Goal: Task Accomplishment & Management: Complete application form

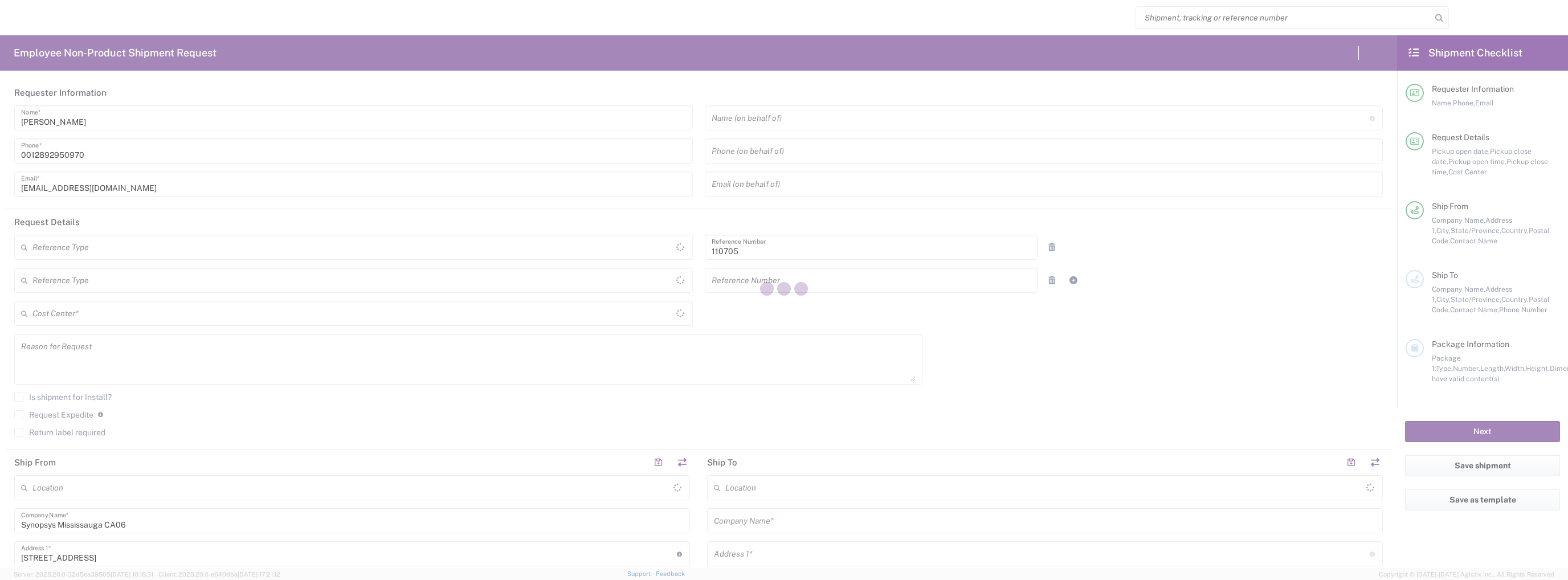
type input "Department"
type input "[GEOGRAPHIC_DATA]"
type input "Delivered at Place"
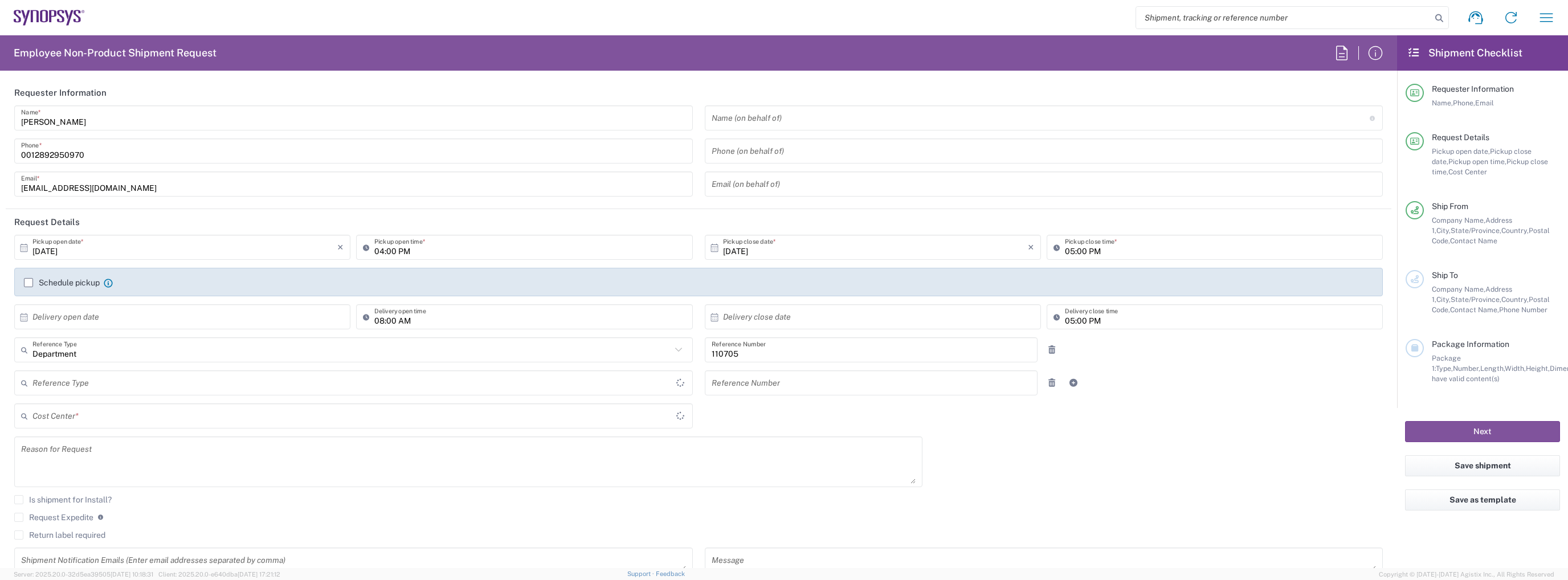
type input "CA02, CIO, IT ESS21 110705"
type input "[GEOGRAPHIC_DATA]"
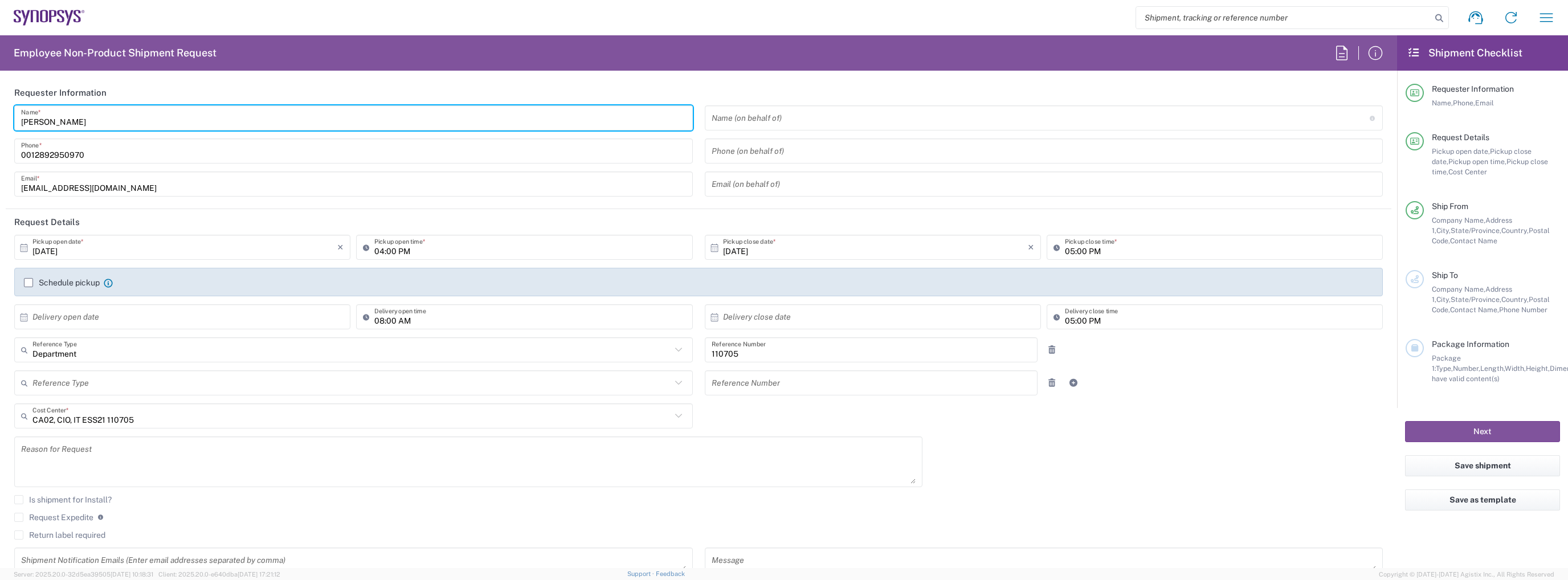
click at [79, 126] on input "[PERSON_NAME]" at bounding box center [354, 118] width 665 height 20
type input "[GEOGRAPHIC_DATA] CA06"
type input "IT Returns [GEOGRAPHIC_DATA]"
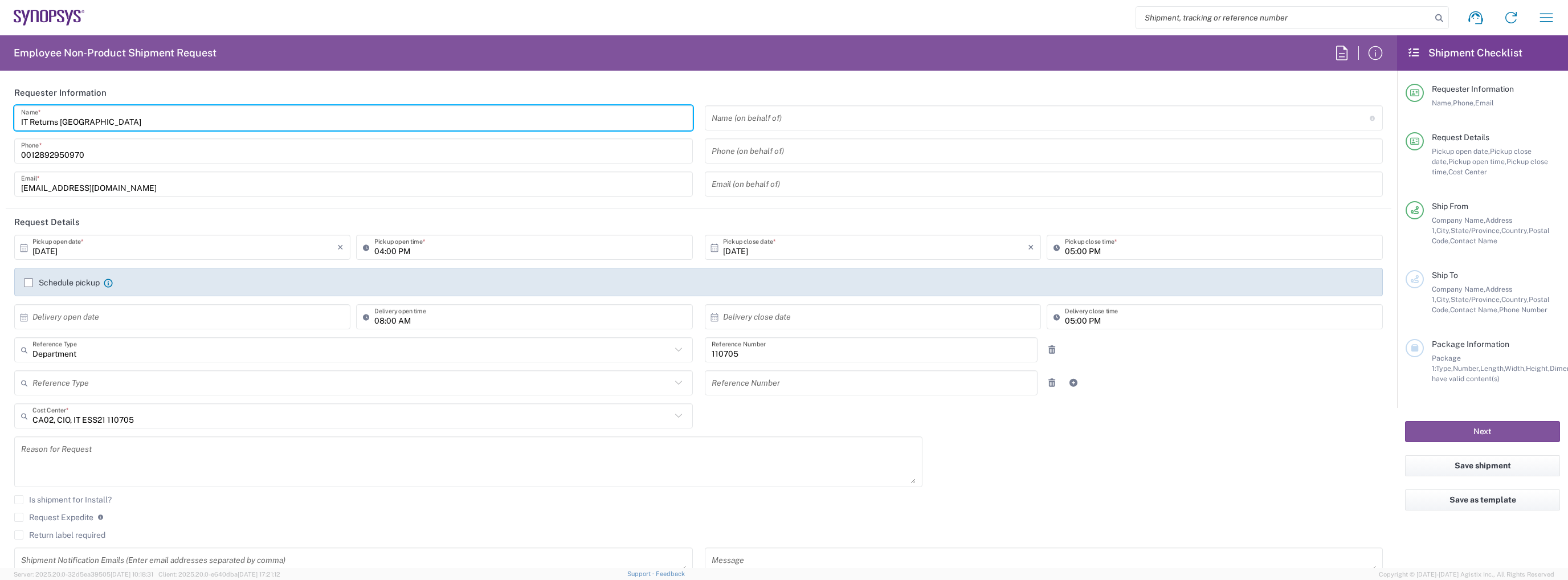
click at [114, 185] on input "[EMAIL_ADDRESS][DOMAIN_NAME]" at bounding box center [354, 184] width 665 height 20
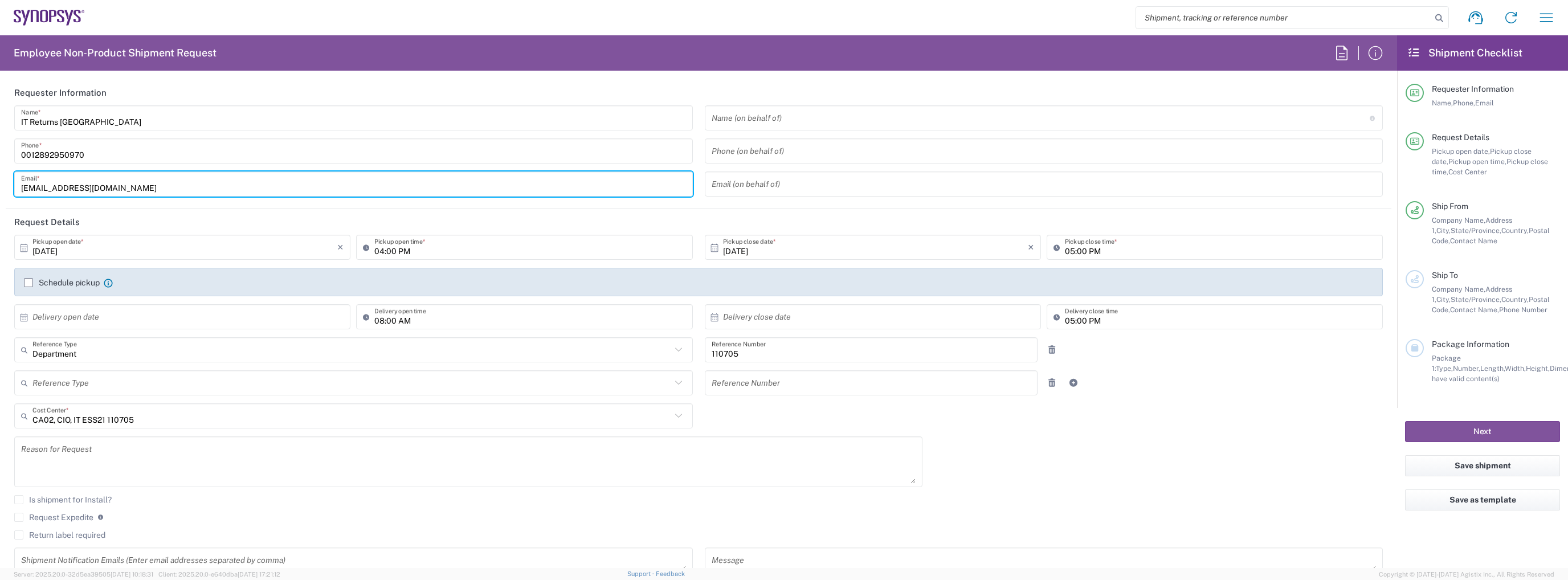
click at [114, 185] on input "[EMAIL_ADDRESS][DOMAIN_NAME]" at bounding box center [354, 184] width 665 height 20
type input "[EMAIL_ADDRESS][DOMAIN_NAME]"
click at [80, 252] on input "[DATE]" at bounding box center [184, 247] width 305 height 20
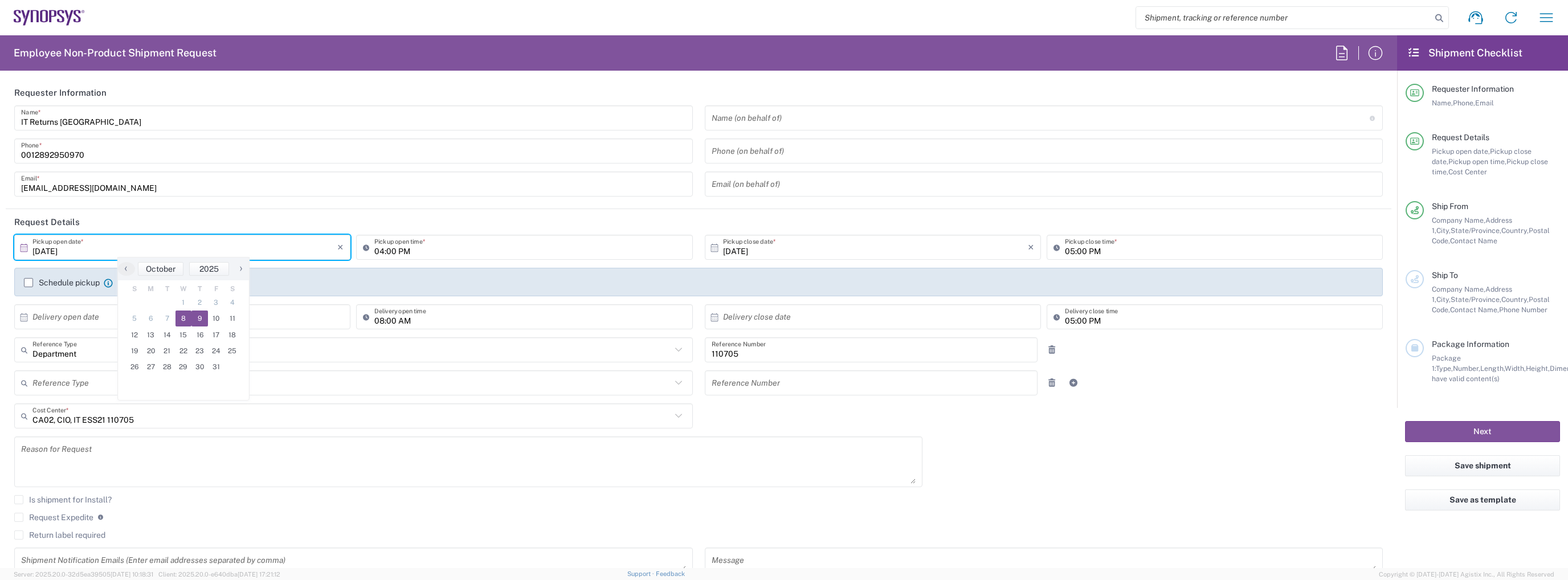
click at [195, 316] on span "9" at bounding box center [200, 318] width 17 height 16
type input "[DATE]"
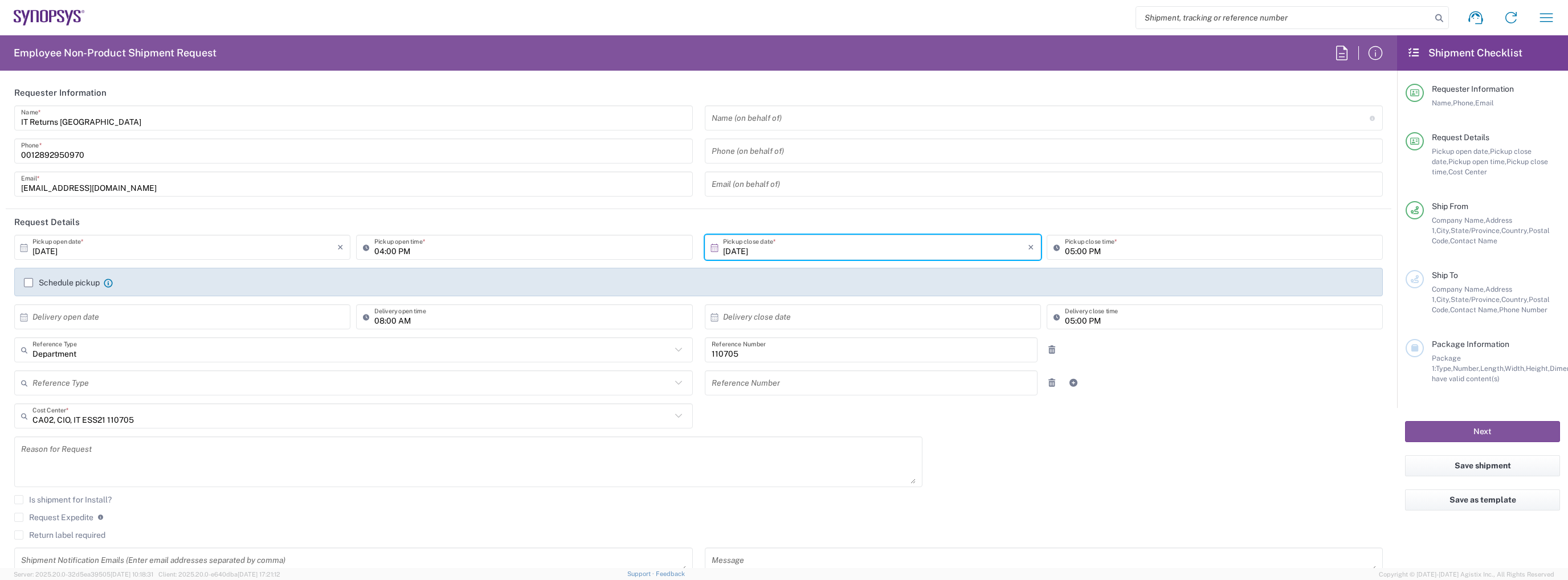
click at [376, 250] on input "04:00 PM" at bounding box center [530, 247] width 311 height 20
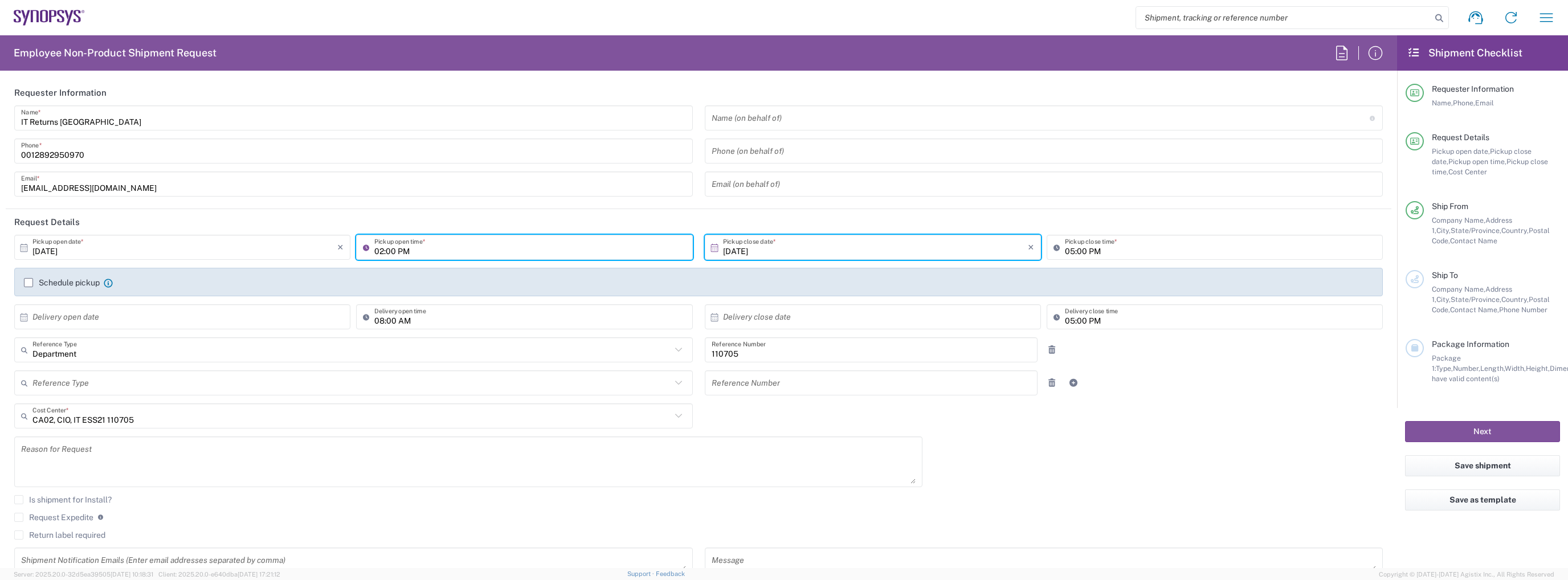
click at [387, 251] on input "02:00 PM" at bounding box center [530, 247] width 311 height 20
type input "02:30 PM"
click at [1065, 249] on input "05:00 PM" at bounding box center [1220, 247] width 311 height 20
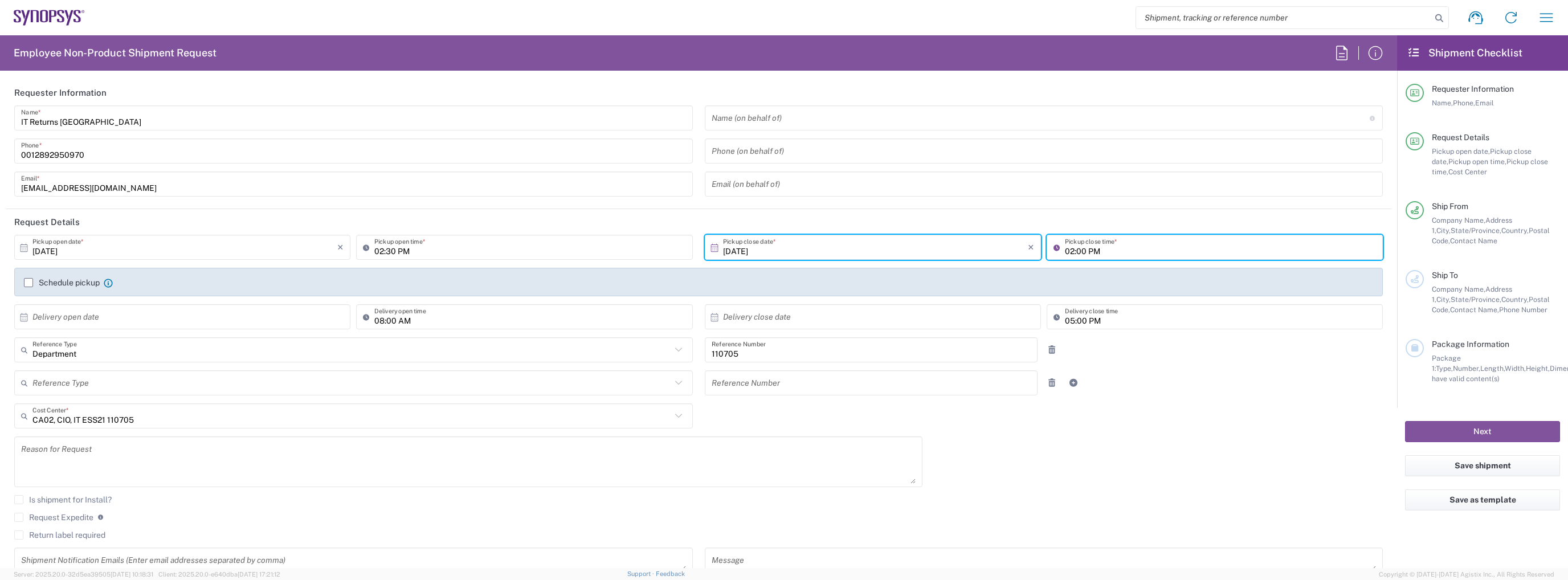
click at [1074, 249] on input "02:00 PM" at bounding box center [1220, 247] width 311 height 20
type input "02:30 PM"
click at [64, 279] on label "Schedule pickup" at bounding box center [62, 282] width 76 height 9
click at [28, 283] on input "Schedule pickup" at bounding box center [28, 283] width 0 height 0
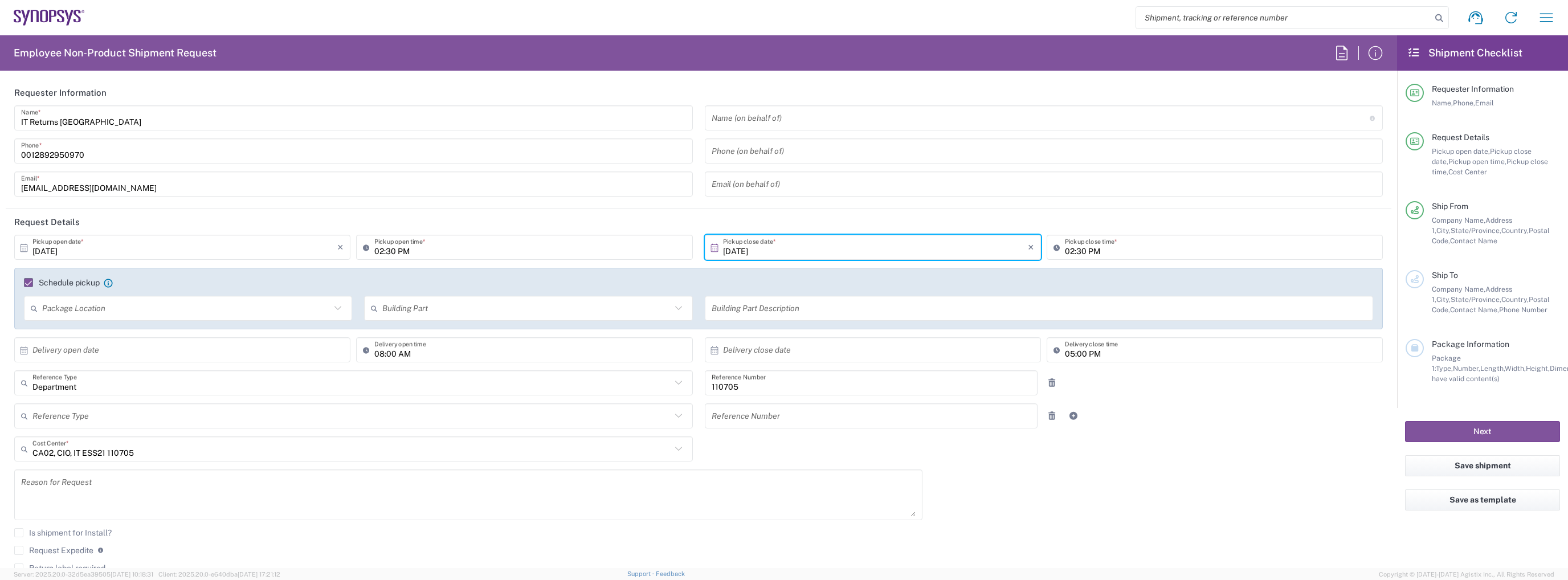
click at [160, 302] on input "text" at bounding box center [186, 308] width 288 height 20
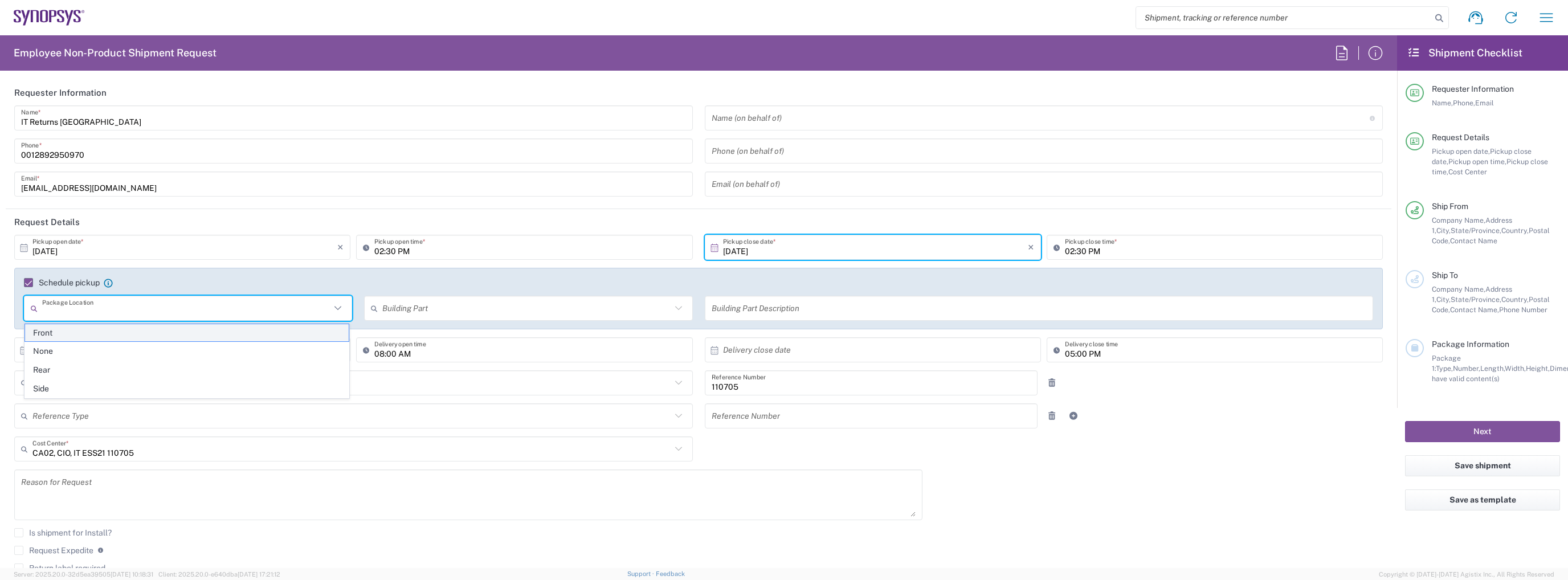
click at [144, 336] on span "Front" at bounding box center [187, 333] width 324 height 17
type input "Front"
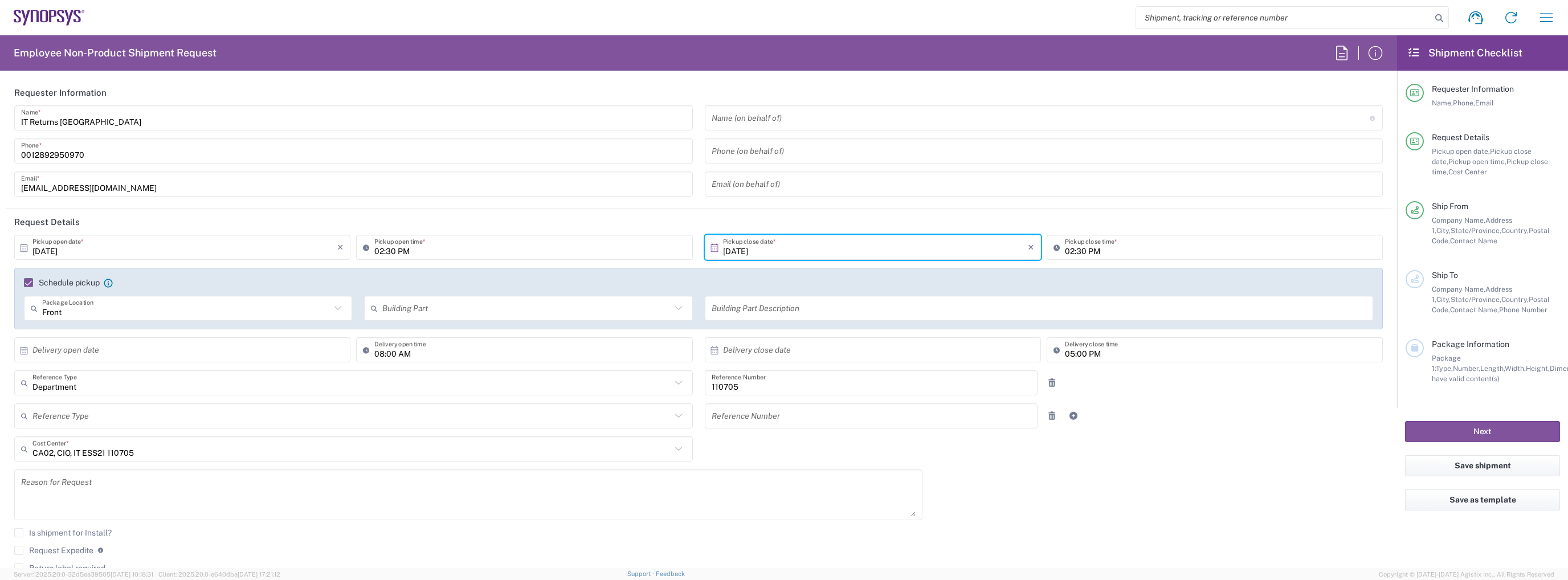
click at [472, 310] on input "text" at bounding box center [526, 308] width 288 height 20
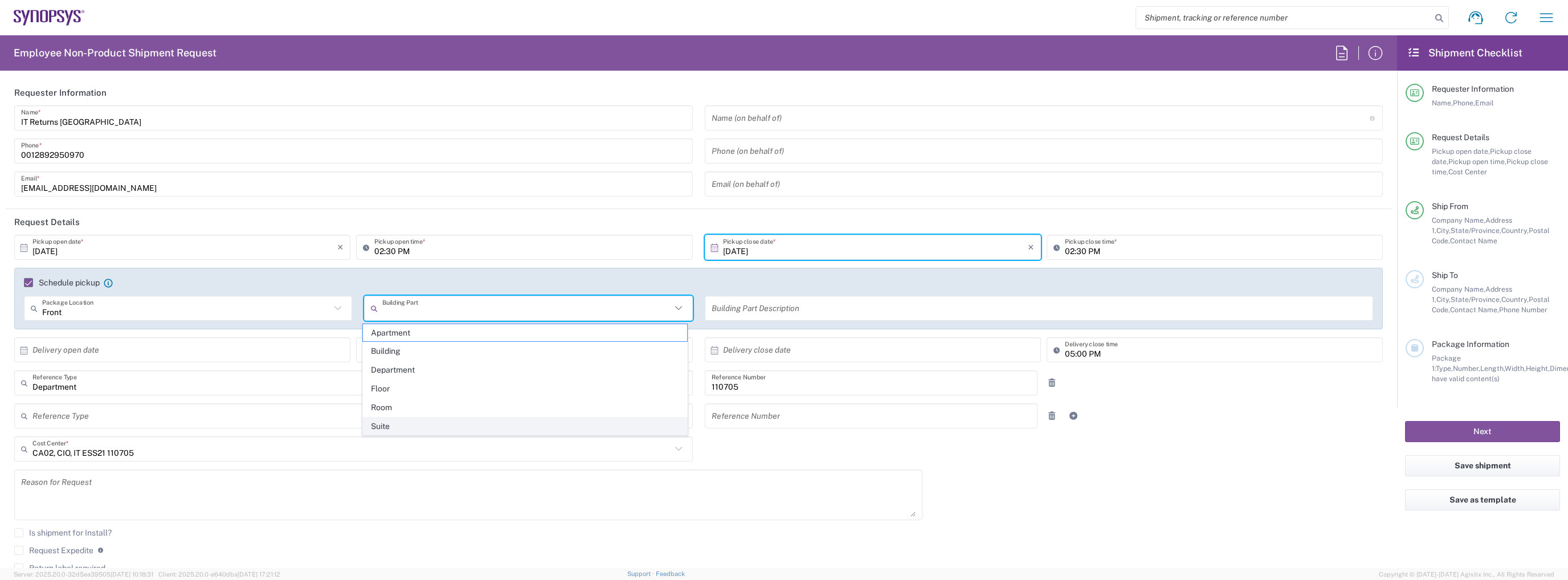
click at [464, 421] on span "Suite" at bounding box center [525, 426] width 324 height 17
type input "Suite"
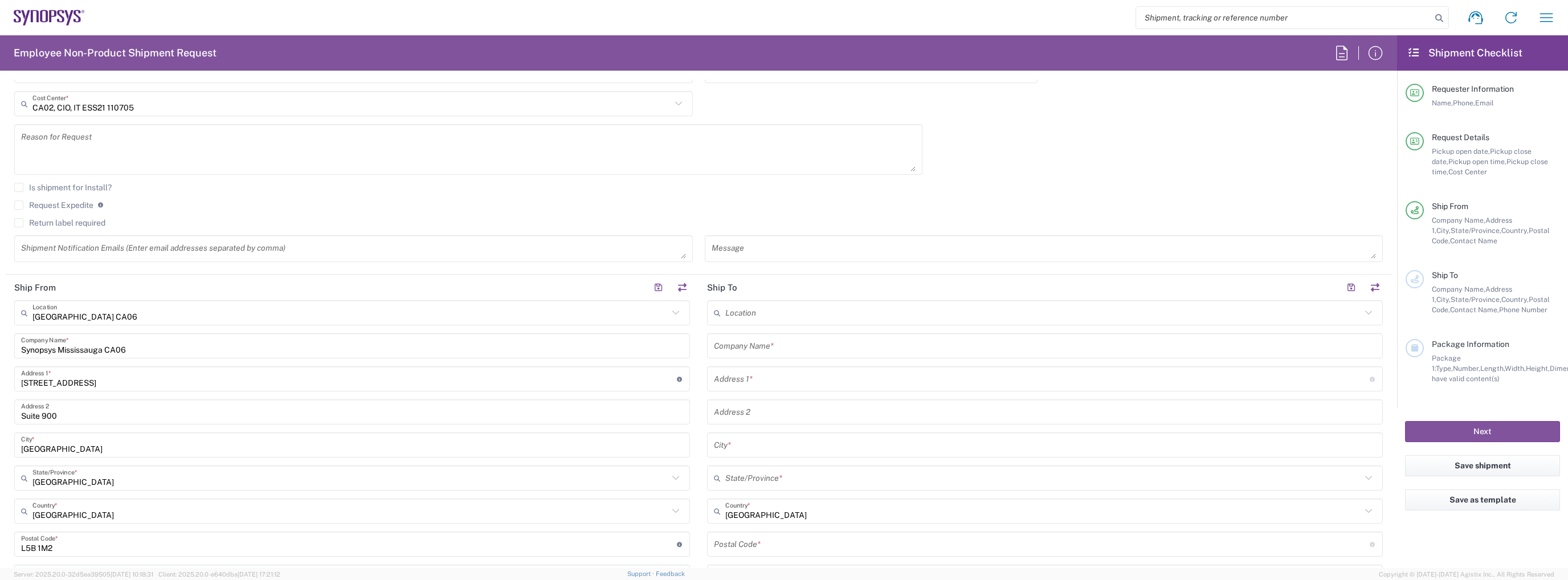
scroll to position [399, 0]
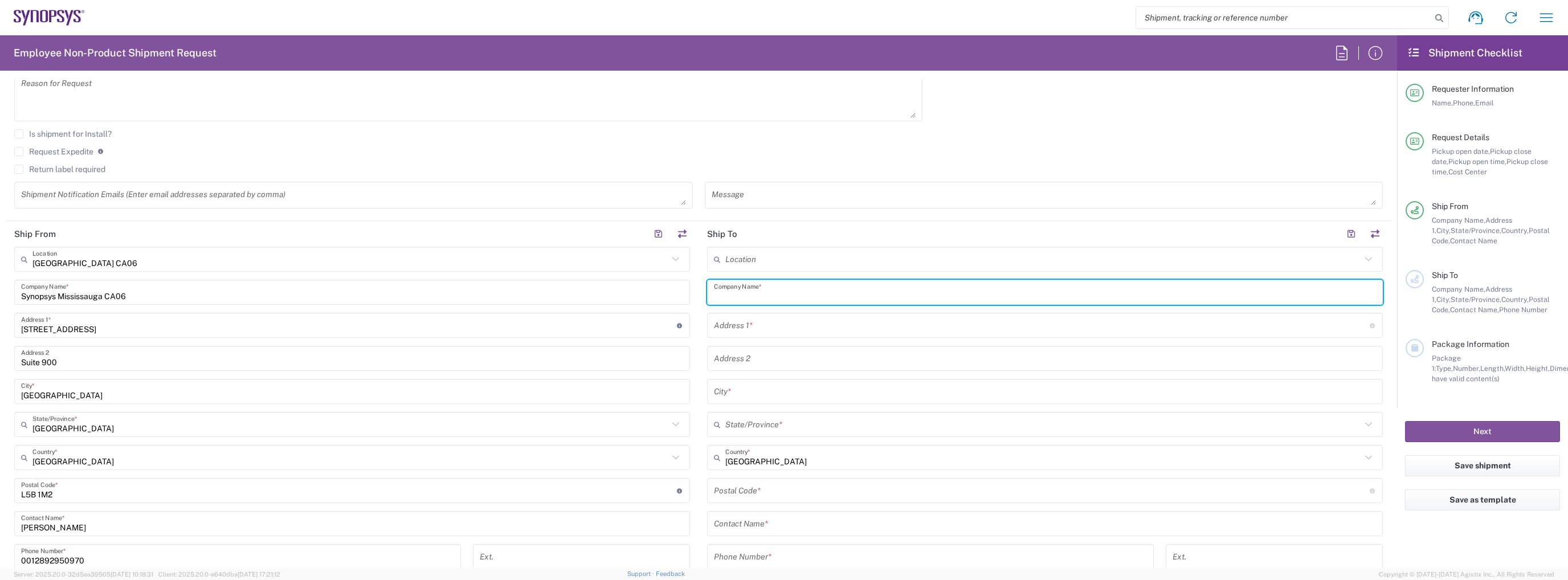
click at [846, 294] on input "text" at bounding box center [1045, 293] width 662 height 20
type input "Synopsys"
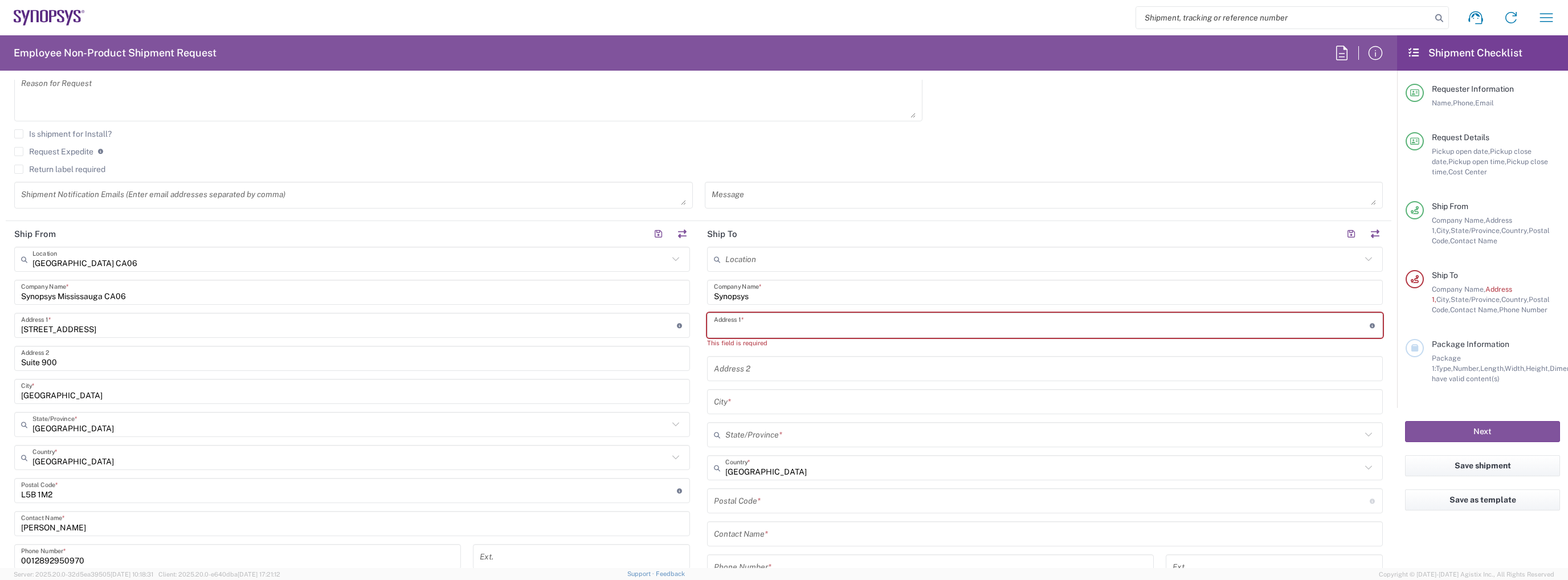
paste input "[STREET_ADDRESS]"
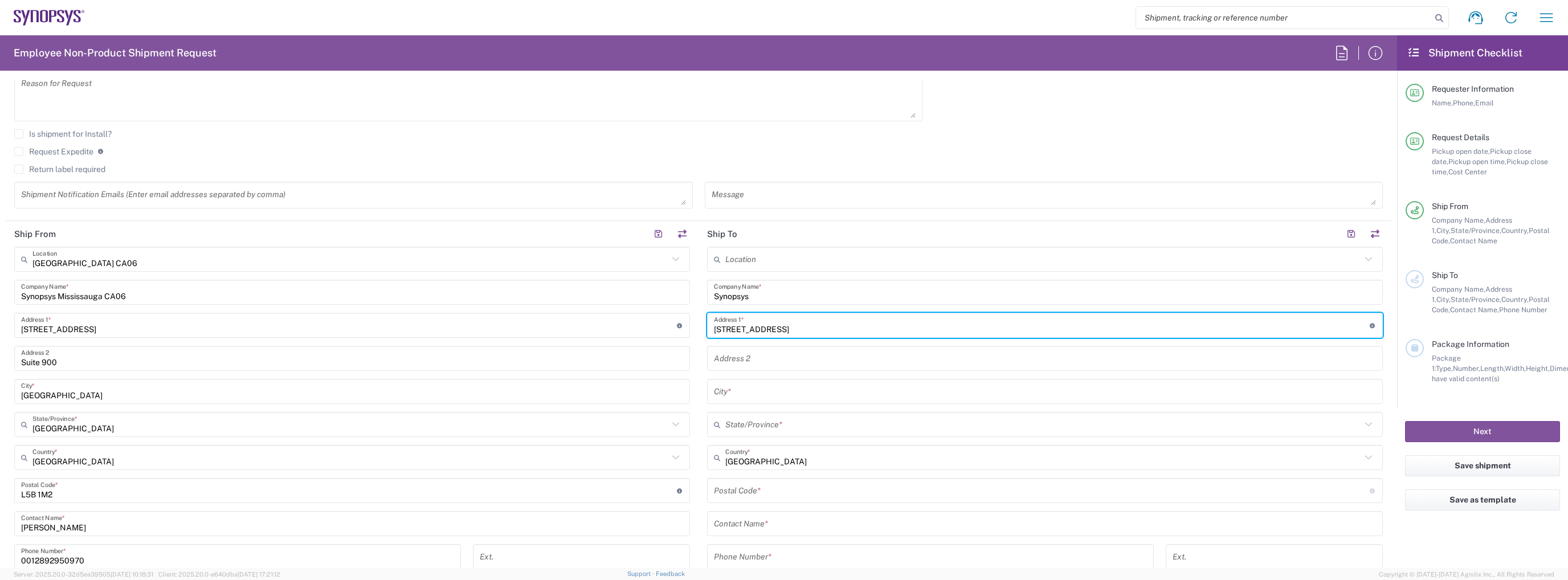
type input "[STREET_ADDRESS]"
click at [780, 358] on input "text" at bounding box center [1045, 358] width 662 height 20
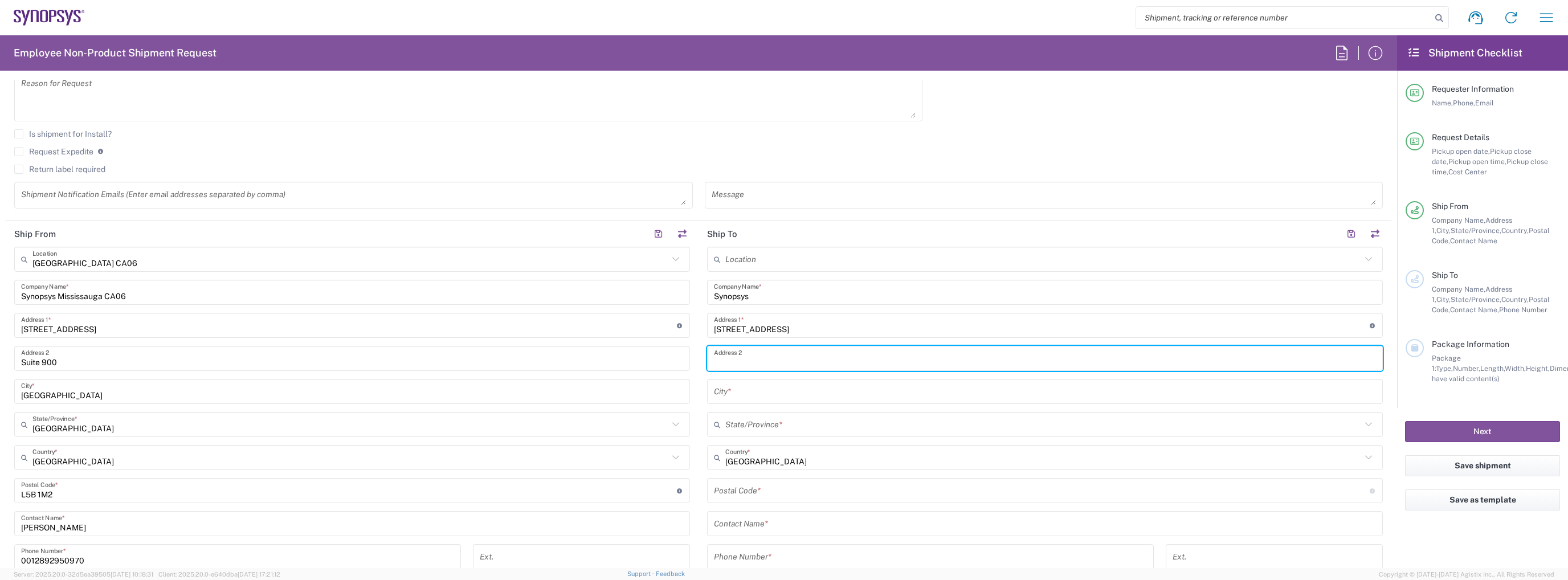
click at [735, 391] on input "text" at bounding box center [1045, 391] width 662 height 20
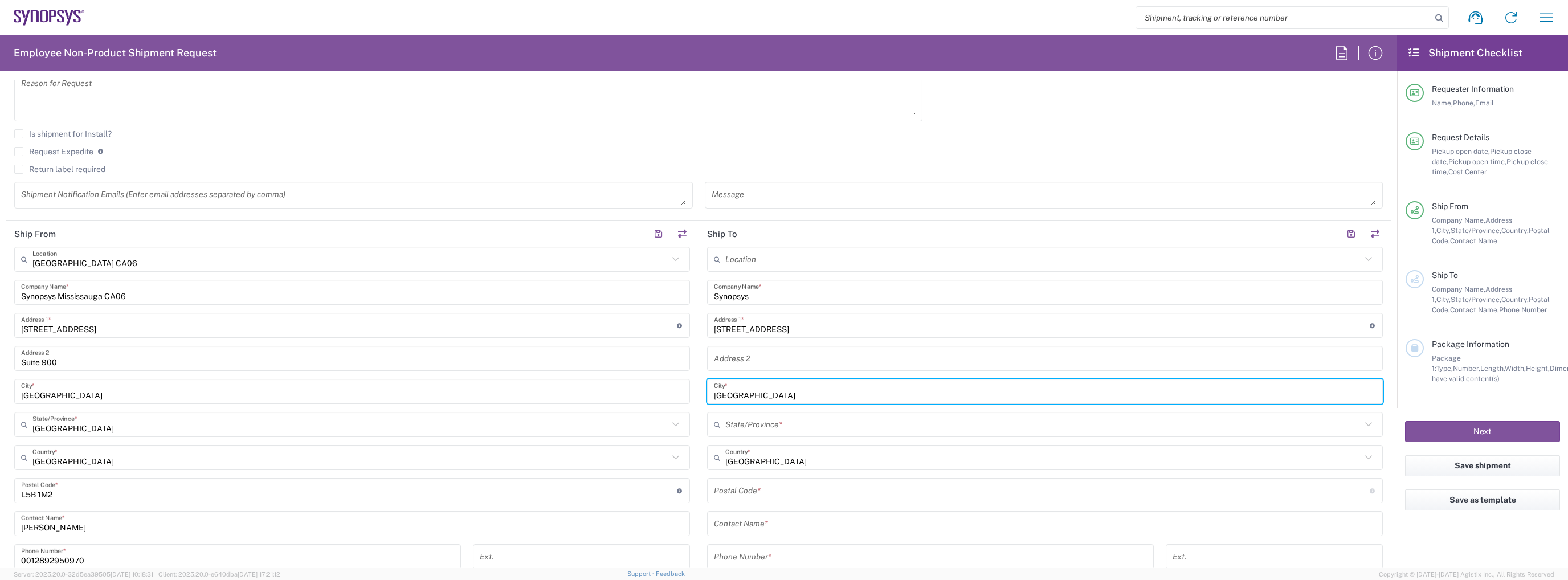
type input "[GEOGRAPHIC_DATA]"
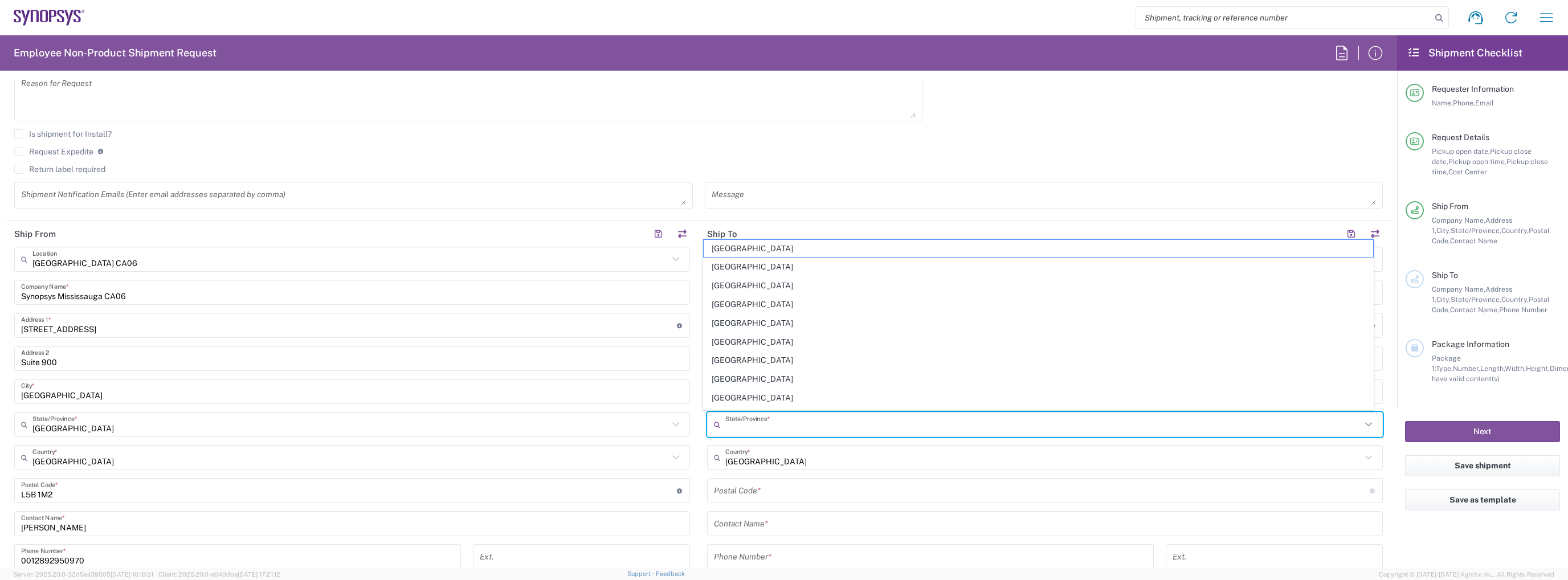
type input "q"
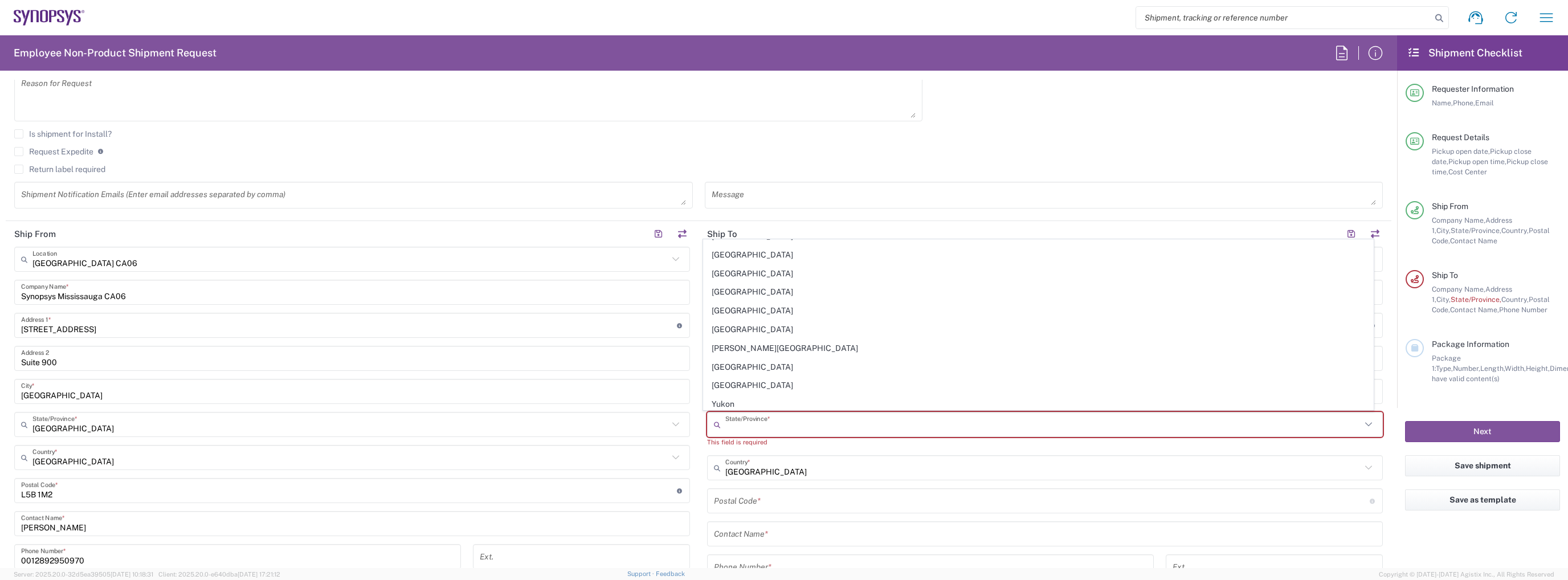
scroll to position [69, 0]
click at [804, 366] on span "[GEOGRAPHIC_DATA]" at bounding box center [1038, 366] width 669 height 17
type input "[GEOGRAPHIC_DATA]"
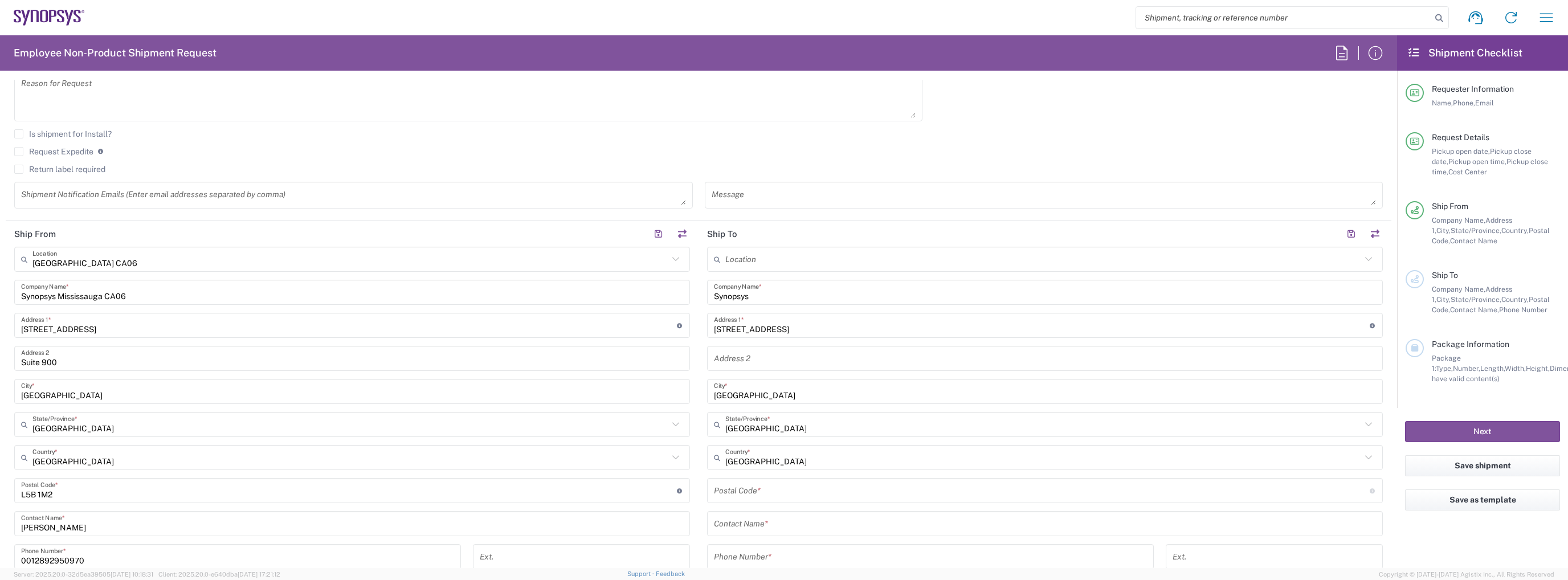
scroll to position [627, 0]
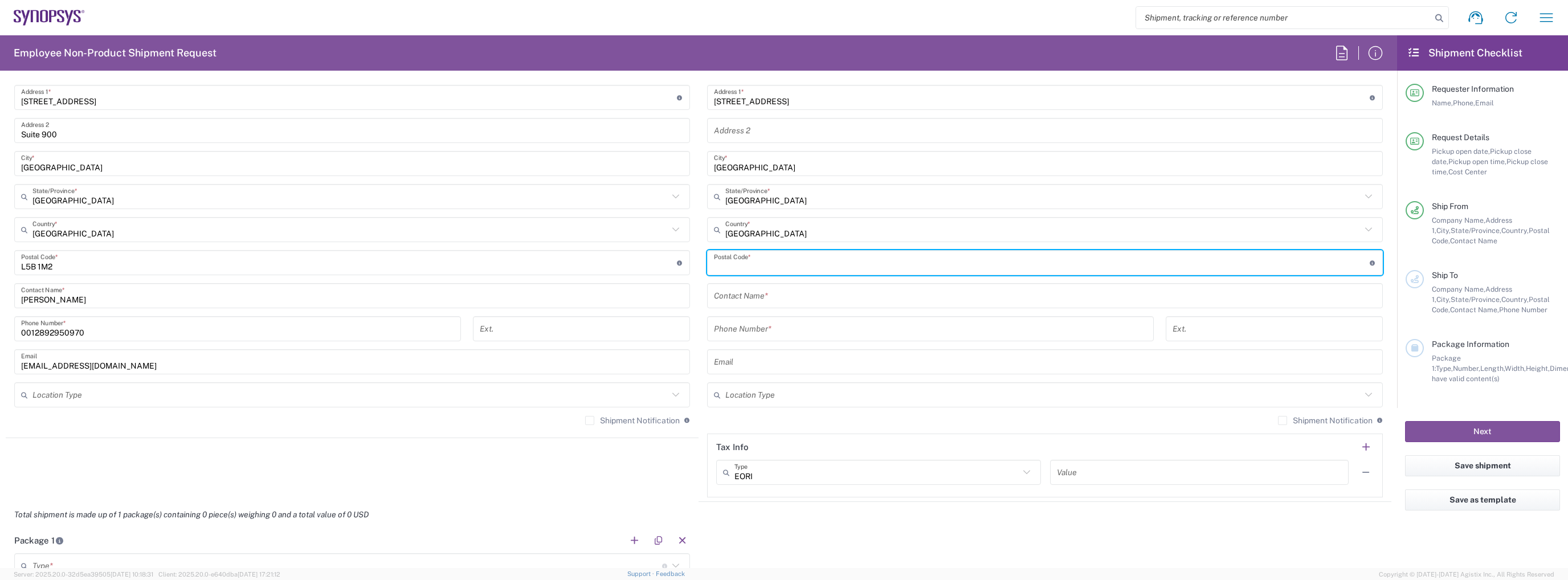
click at [784, 269] on input "undefined" at bounding box center [1042, 263] width 656 height 20
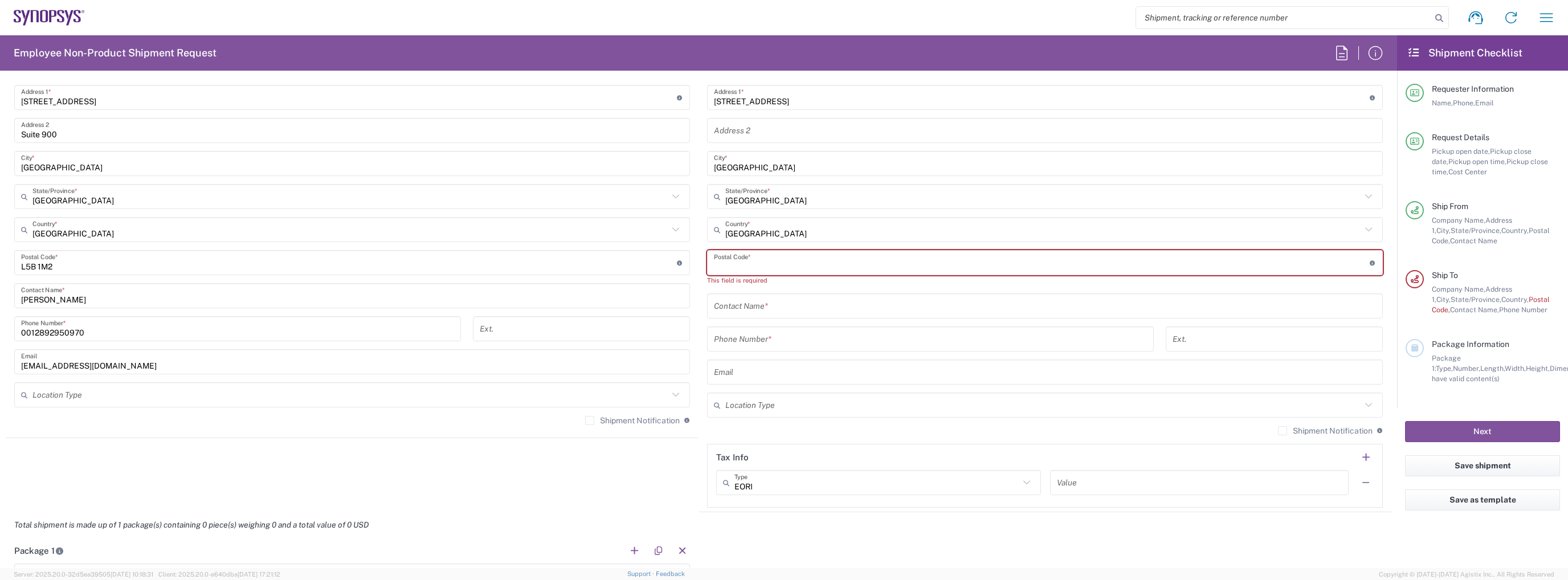
click at [754, 303] on input "text" at bounding box center [1045, 306] width 662 height 20
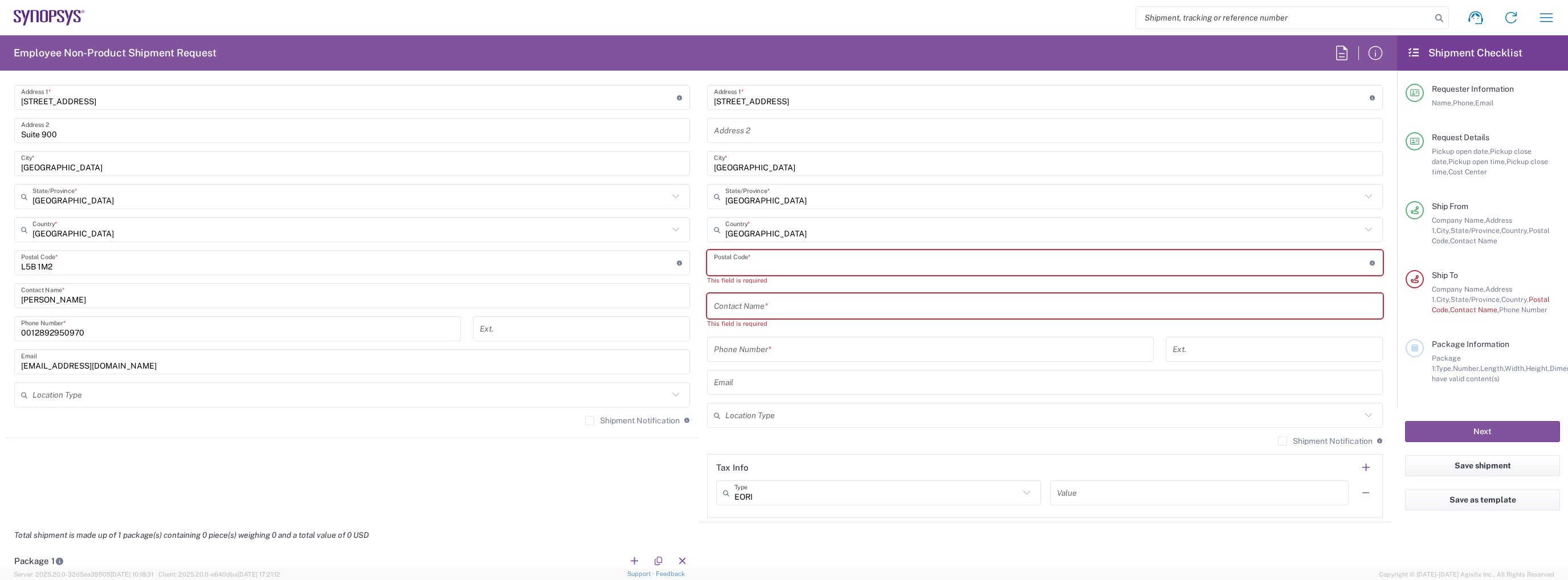
click at [760, 262] on input "undefined" at bounding box center [1042, 263] width 656 height 20
paste input "H2T 2V2"
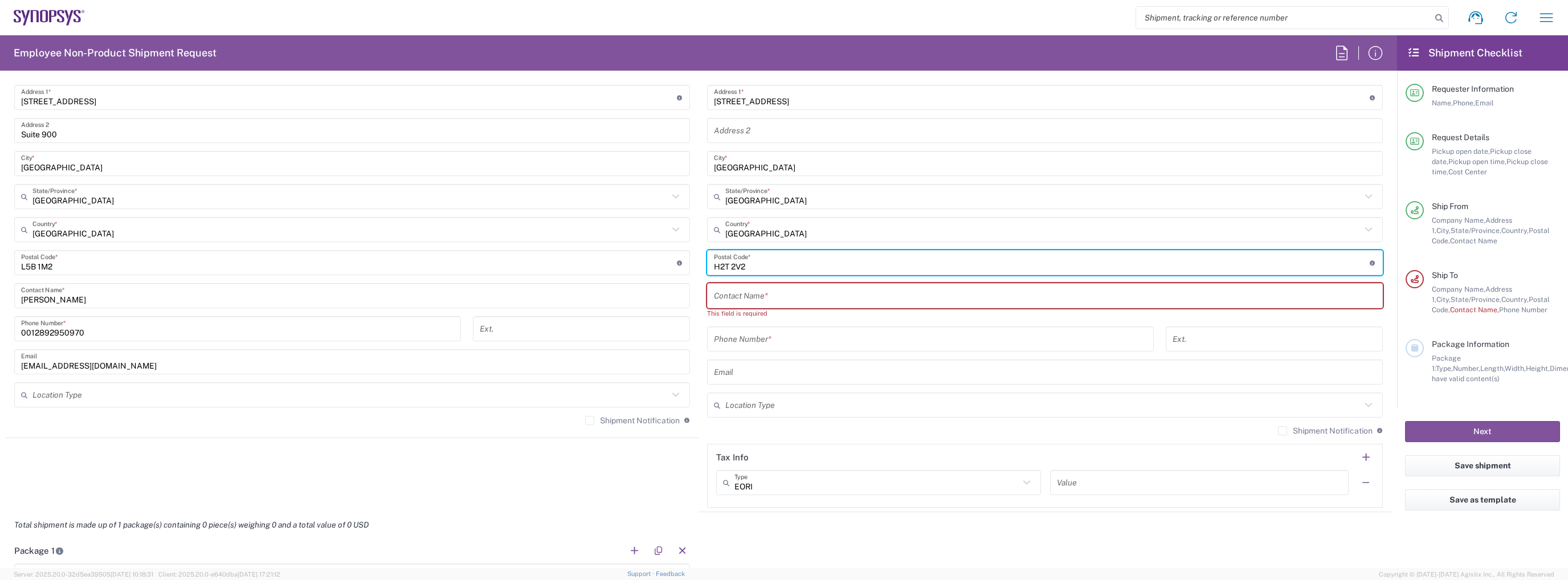
type input "H2T 2V2"
click at [766, 295] on input "text" at bounding box center [1045, 296] width 662 height 20
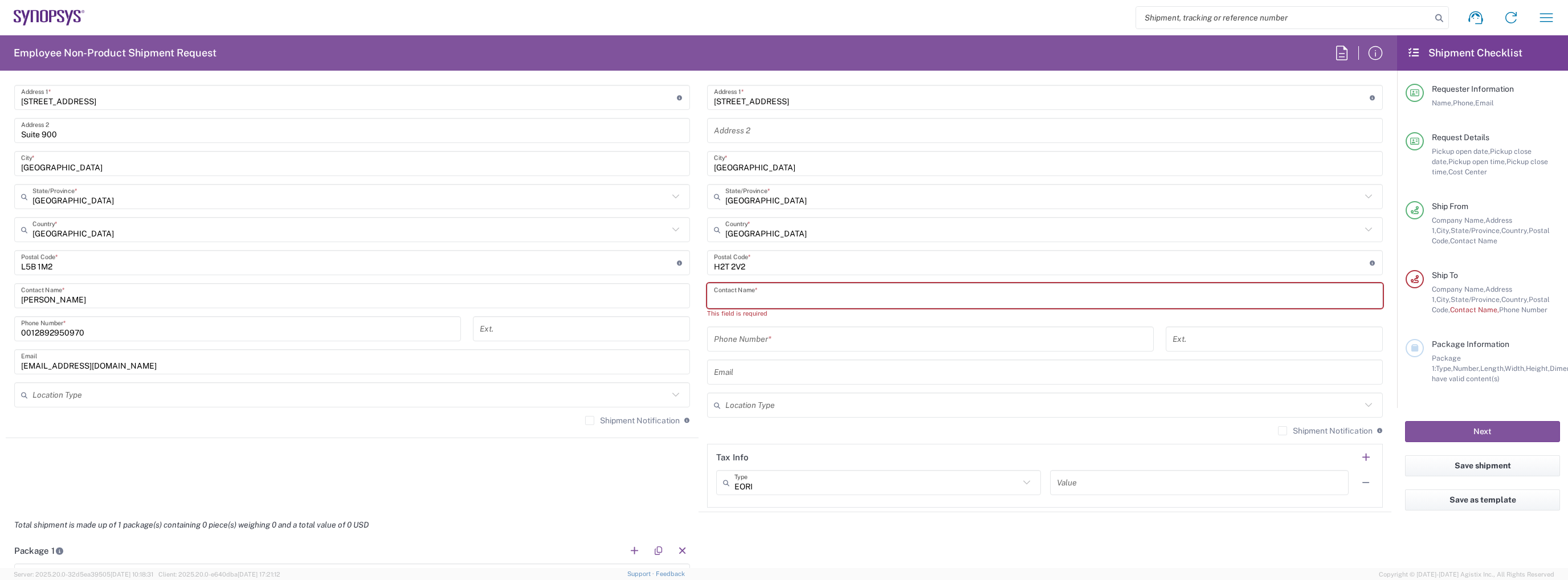
paste input "[PERSON_NAME]"
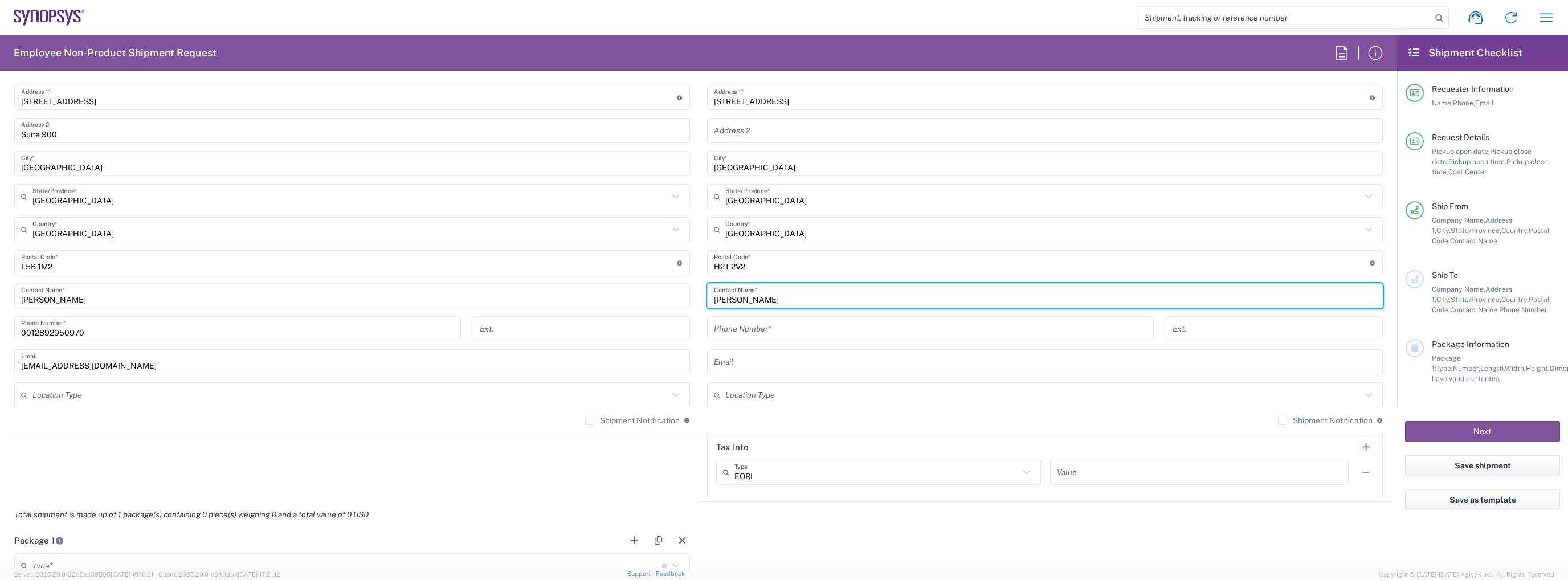
paste input "Poncsak"
type input "[PERSON_NAME]"
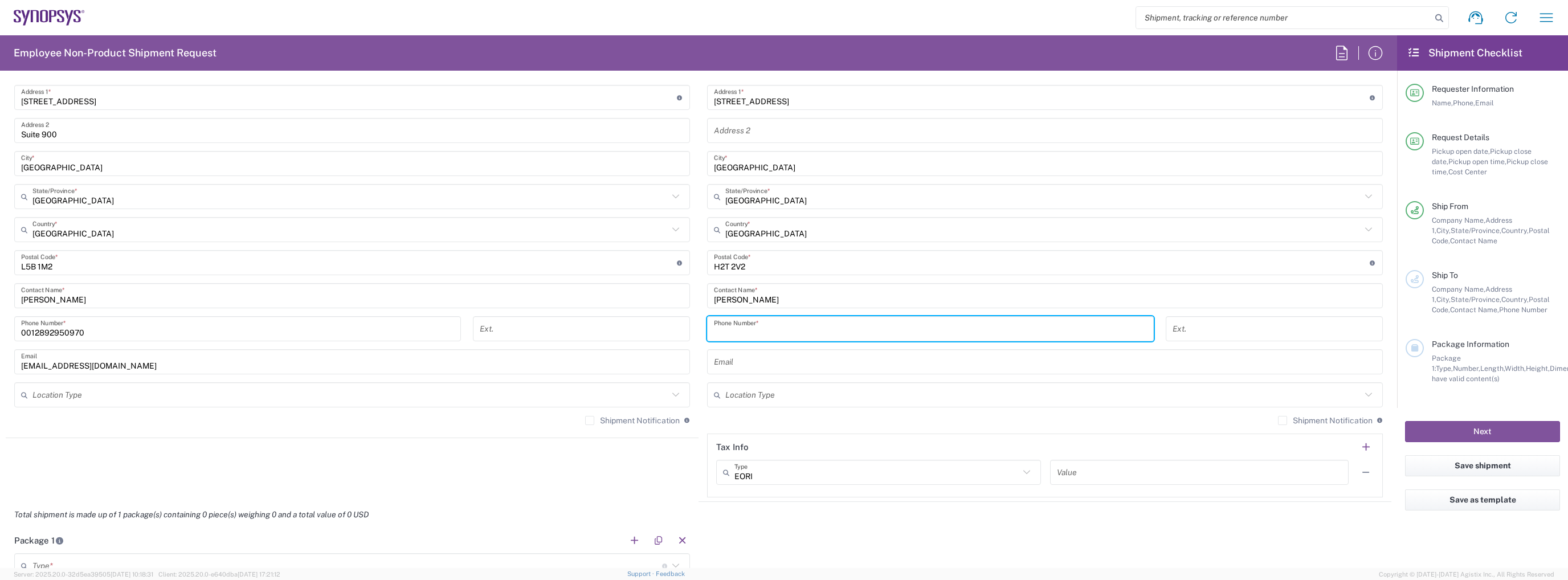
click at [811, 327] on input "tel" at bounding box center [931, 329] width 433 height 20
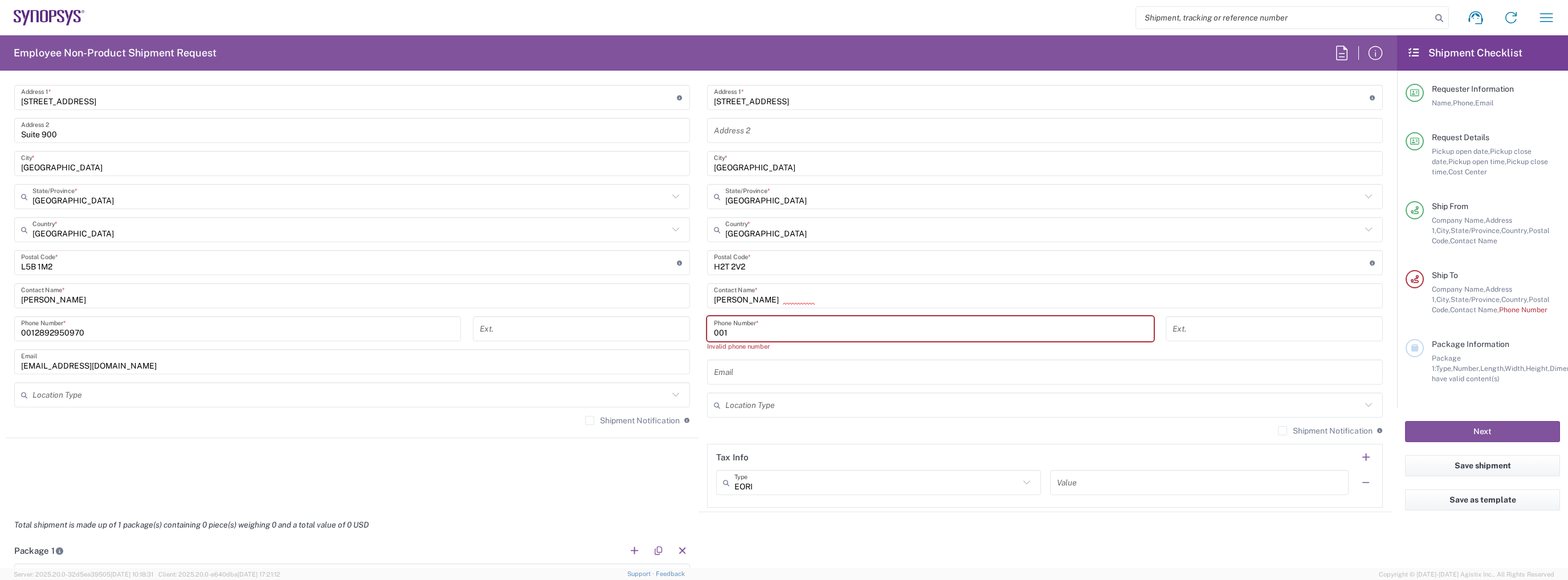
paste input "[PHONE_NUMBER]"
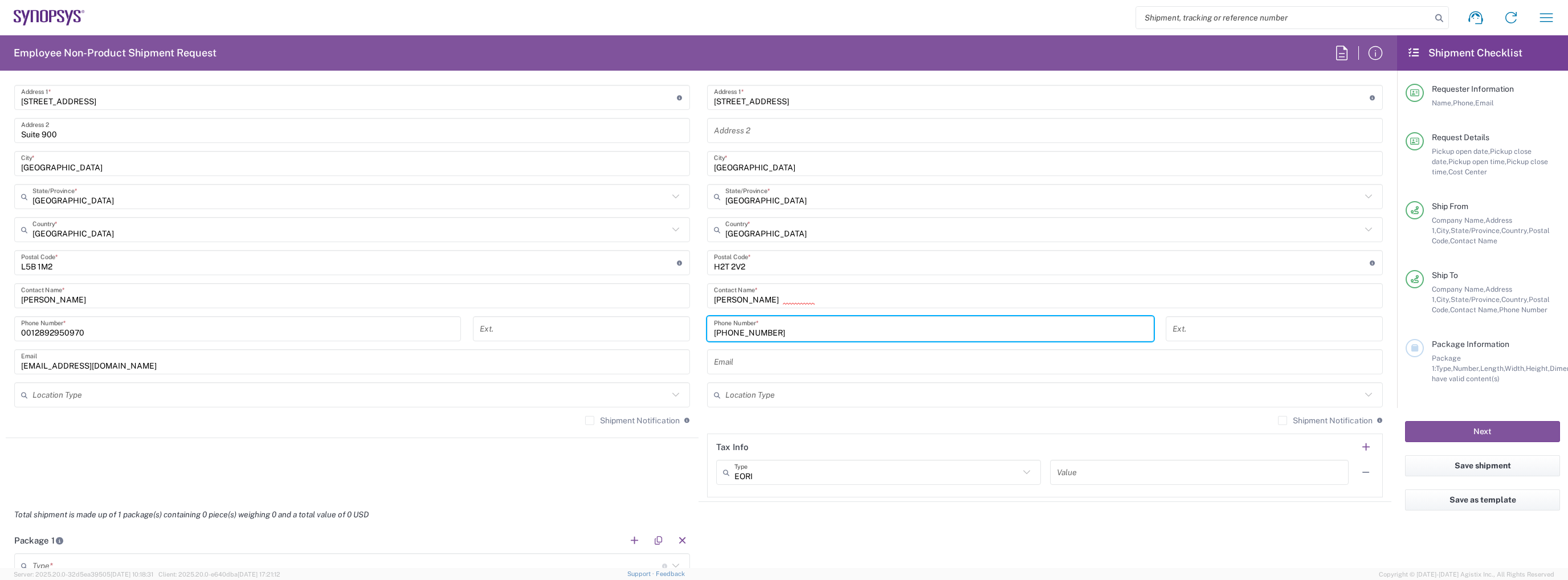
click at [724, 331] on input "[PHONE_NUMBER]" at bounding box center [931, 329] width 433 height 20
click at [730, 328] on input "[PHONE_NUMBER]" at bounding box center [931, 329] width 433 height 20
click at [744, 333] on input "001438-408-5238" at bounding box center [931, 329] width 433 height 20
click at [759, 329] on input "001438408-5238" at bounding box center [931, 329] width 433 height 20
type input "0014384085238"
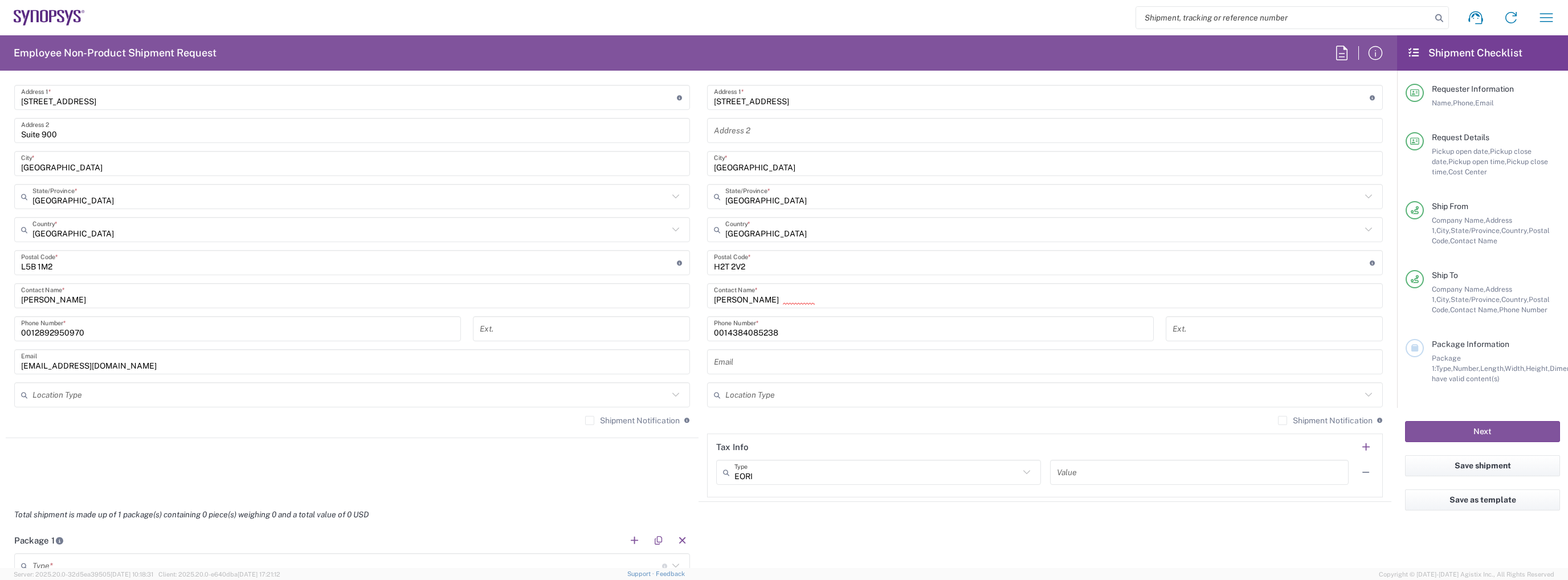
click at [688, 419] on main "[GEOGRAPHIC_DATA] CA06 Location [GEOGRAPHIC_DATA] Agrate Brianza IT01 [GEOGRAPH…" at bounding box center [352, 226] width 693 height 415
click at [753, 411] on div "Location [GEOGRAPHIC_DATA] DE04 Agrate Brianza IT01 [GEOGRAPHIC_DATA] DE02 [GEO…" at bounding box center [1045, 258] width 676 height 479
click at [753, 296] on input "[PERSON_NAME]" at bounding box center [1045, 296] width 662 height 20
click at [693, 342] on main "[GEOGRAPHIC_DATA] CA06 Location [GEOGRAPHIC_DATA] Agrate Brianza IT01 [GEOGRAPH…" at bounding box center [352, 226] width 693 height 415
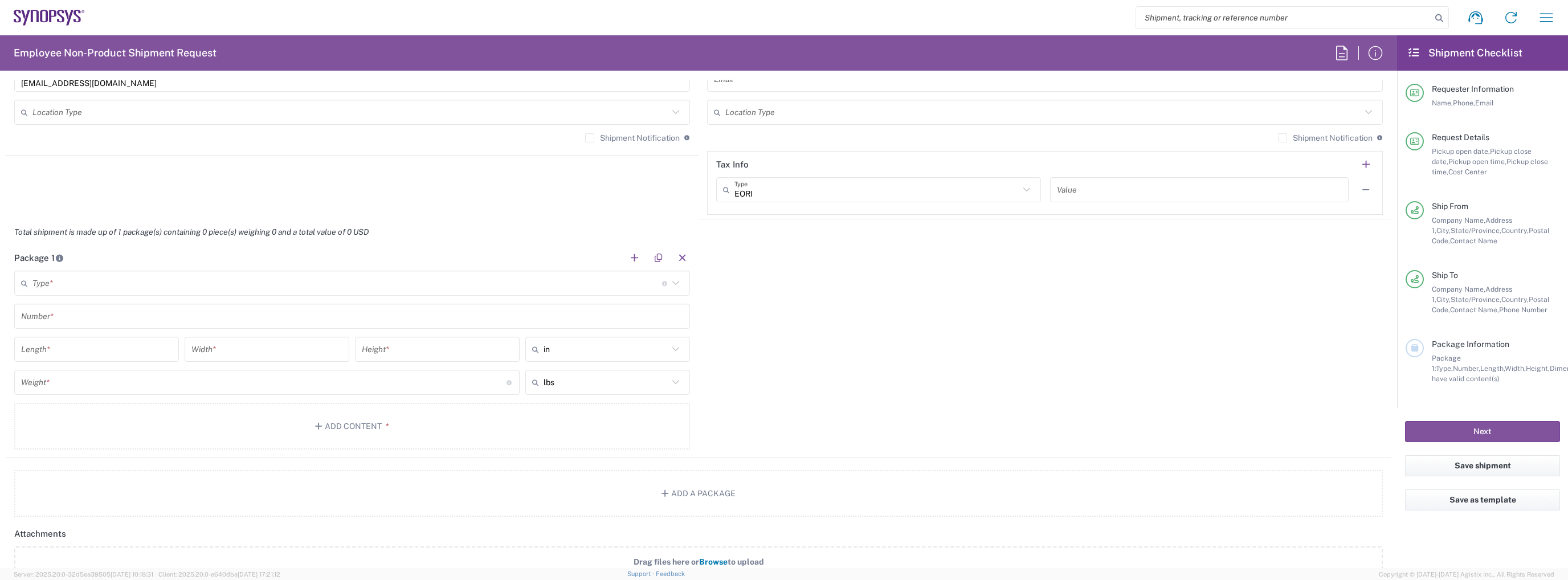
scroll to position [912, 0]
click at [164, 278] on input "text" at bounding box center [347, 281] width 630 height 20
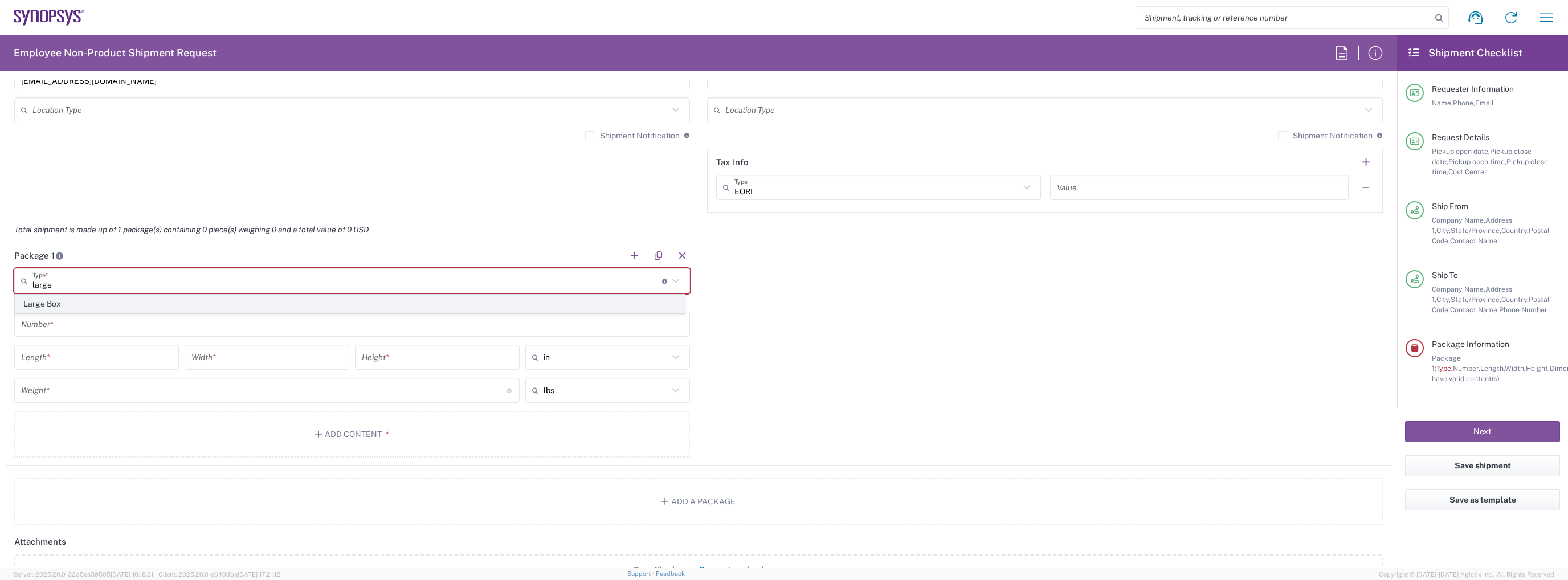
click at [73, 302] on span "Large Box" at bounding box center [350, 304] width 669 height 17
type input "Large Box"
type input "17.5"
type input "12.5"
type input "3"
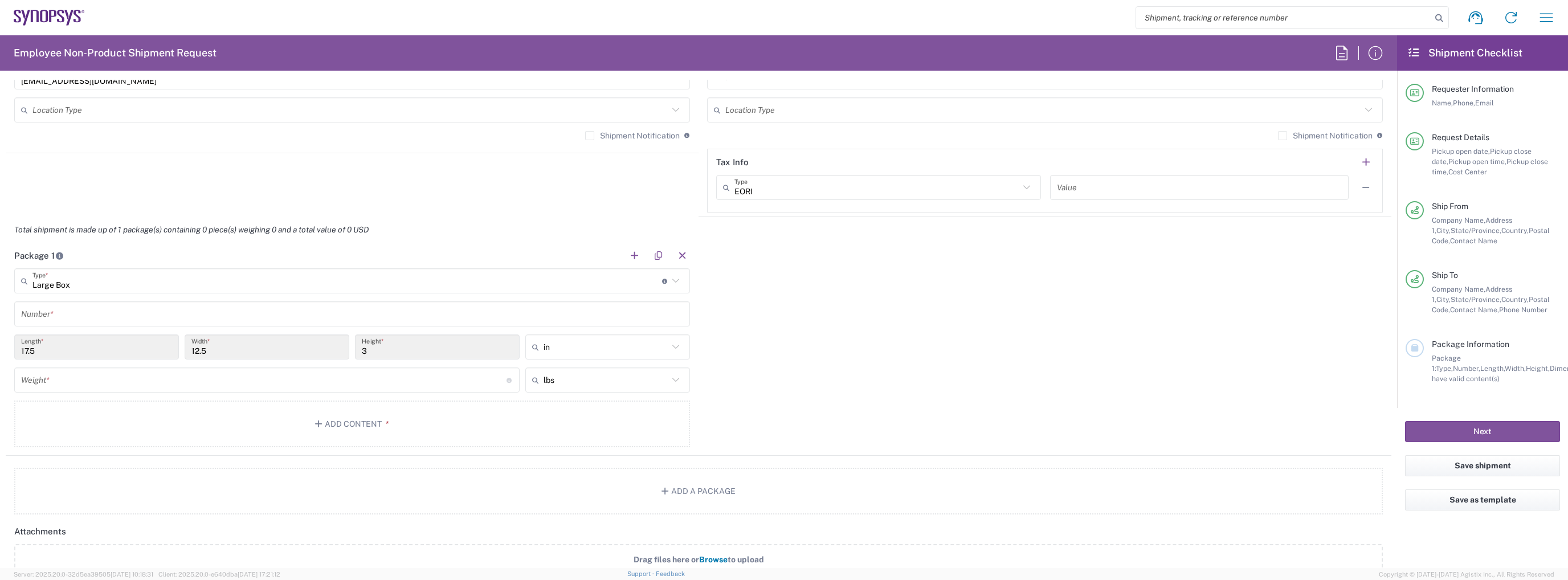
click at [69, 310] on input "text" at bounding box center [352, 314] width 662 height 20
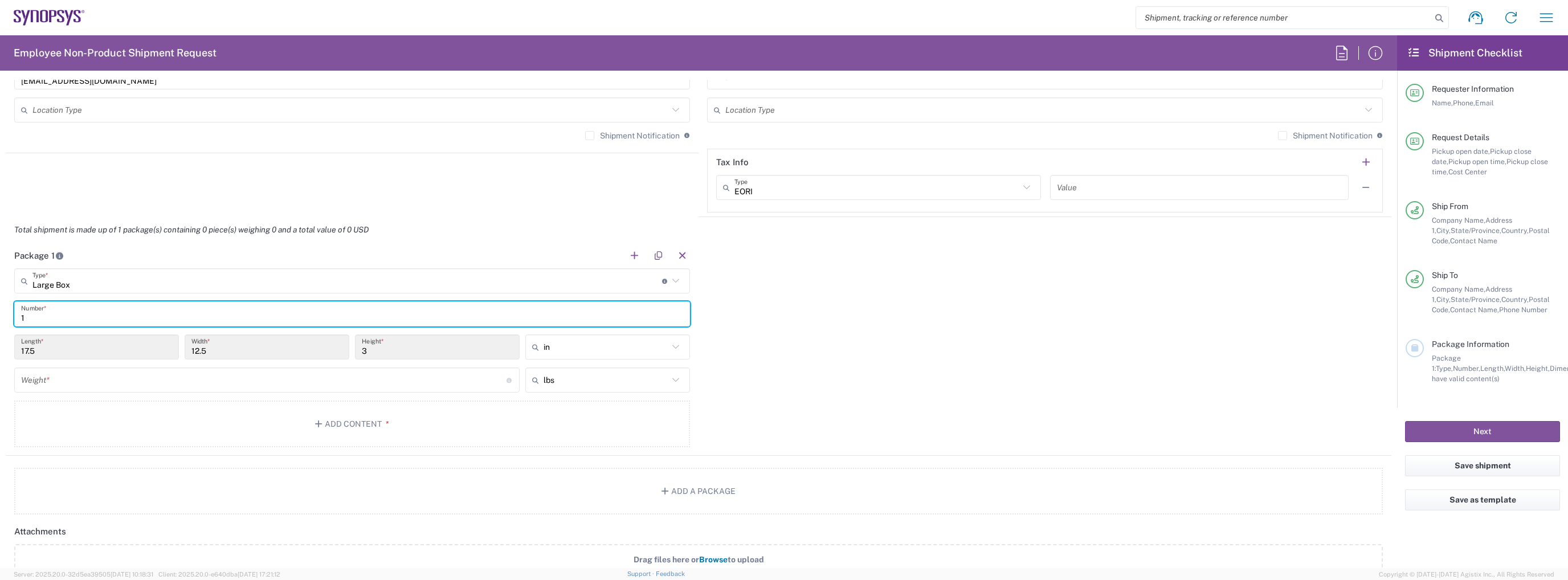
type input "1"
click at [68, 367] on div "Weight * Total weight of package(s) in pounds or kilograms" at bounding box center [267, 380] width 505 height 25
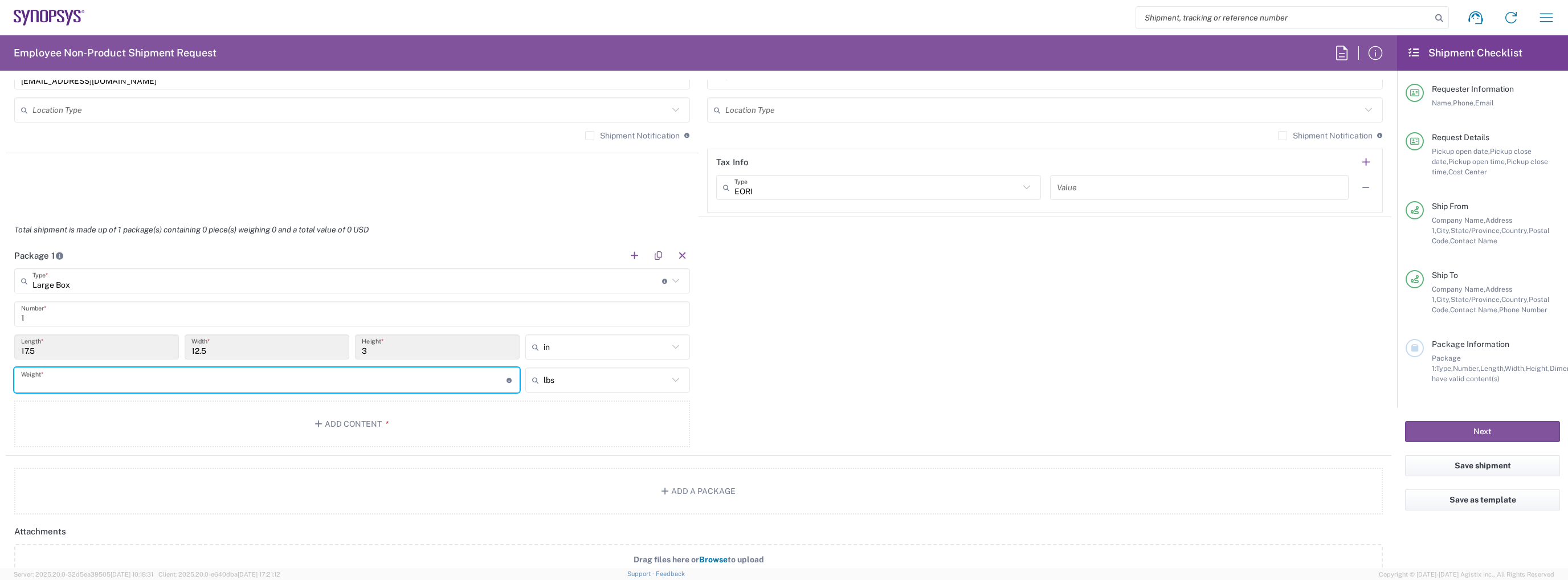
click at [68, 371] on input "number" at bounding box center [264, 380] width 485 height 20
type input "8"
click at [92, 416] on button "Add Content *" at bounding box center [352, 424] width 676 height 46
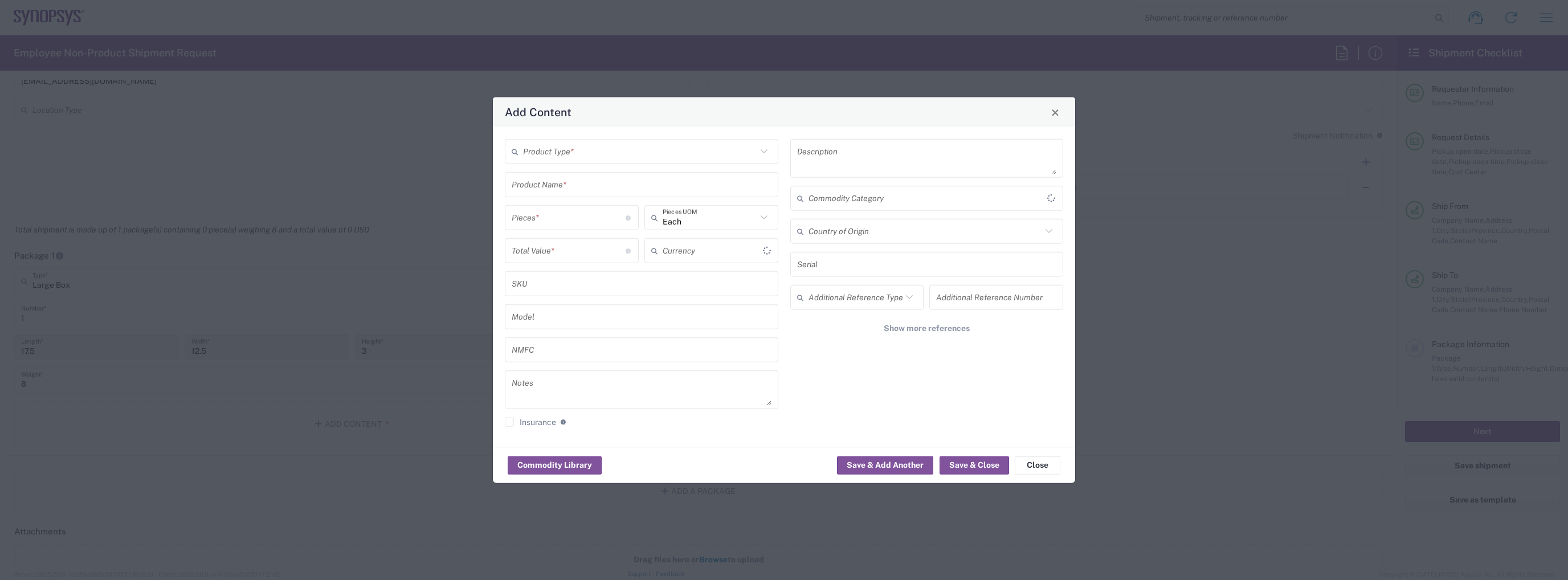
type input "US Dollar"
click at [552, 155] on input "text" at bounding box center [640, 151] width 233 height 20
click at [566, 191] on span "General Commodity" at bounding box center [641, 195] width 271 height 17
type input "General Commodity"
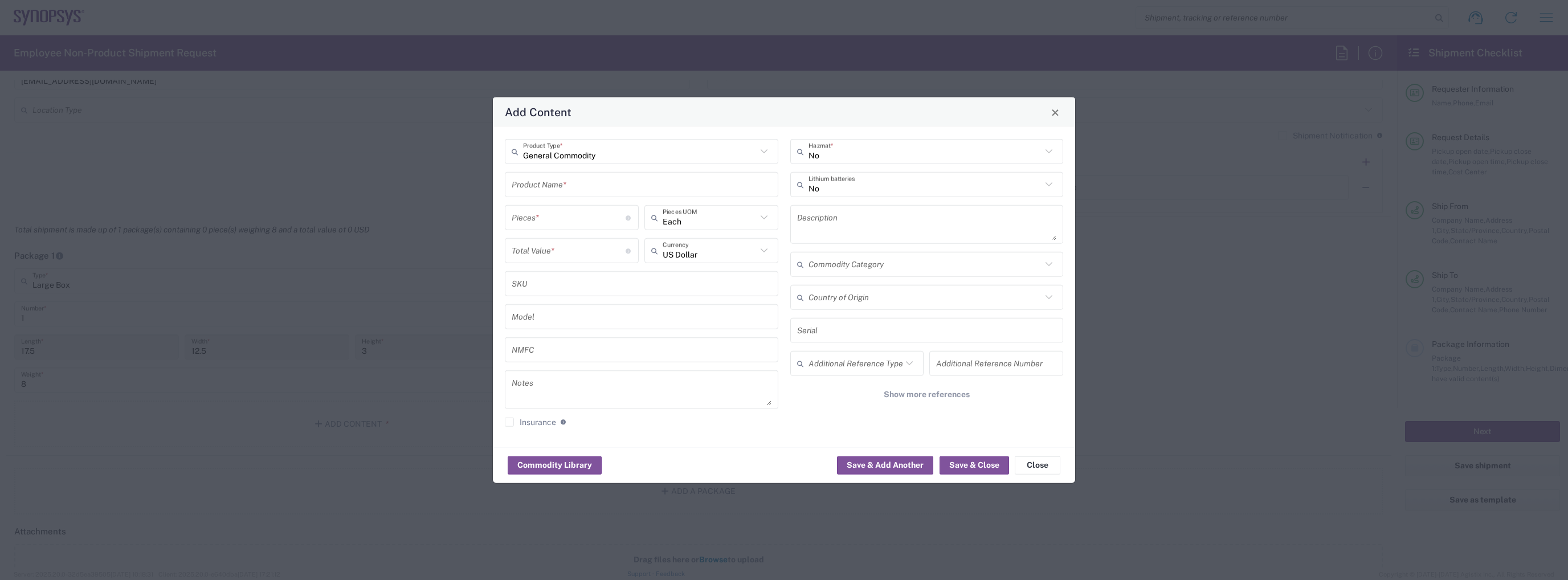
click at [543, 175] on input "text" at bounding box center [641, 184] width 260 height 20
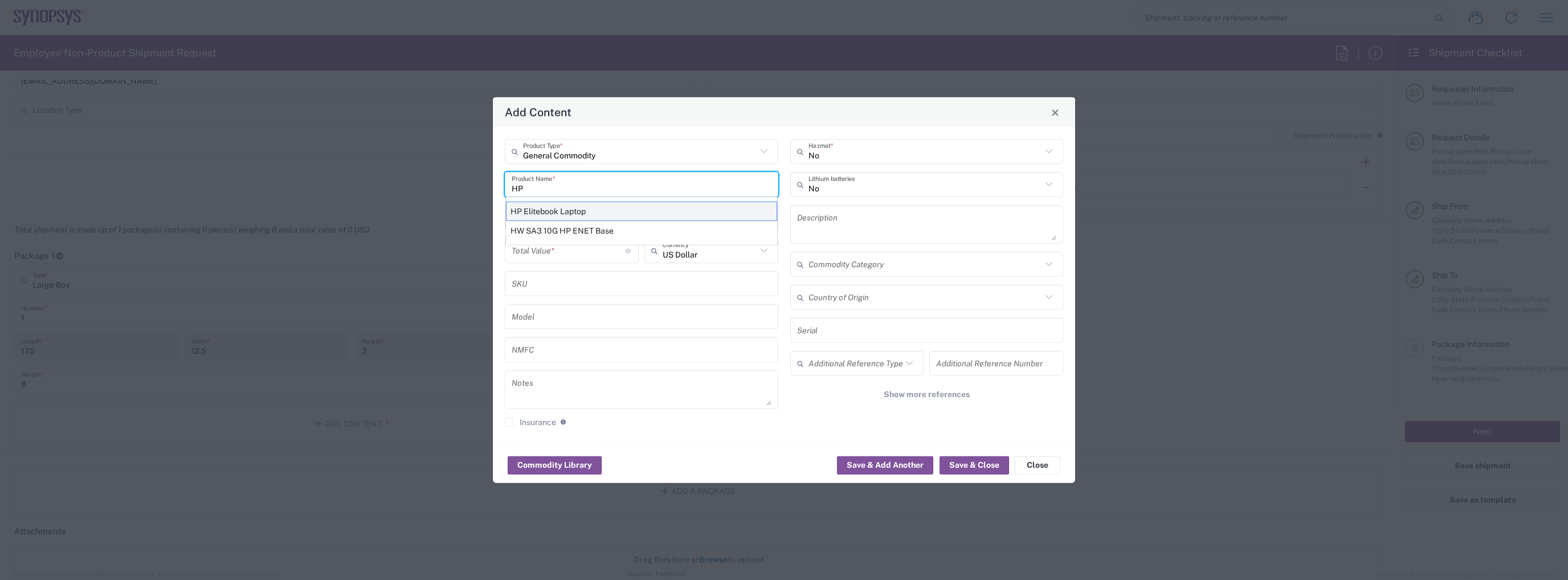
click at [574, 211] on div "HP Elitebook Laptop" at bounding box center [641, 211] width 271 height 19
type input "HP Elitebook Laptop"
type textarea "HP Elitebook Laptop"
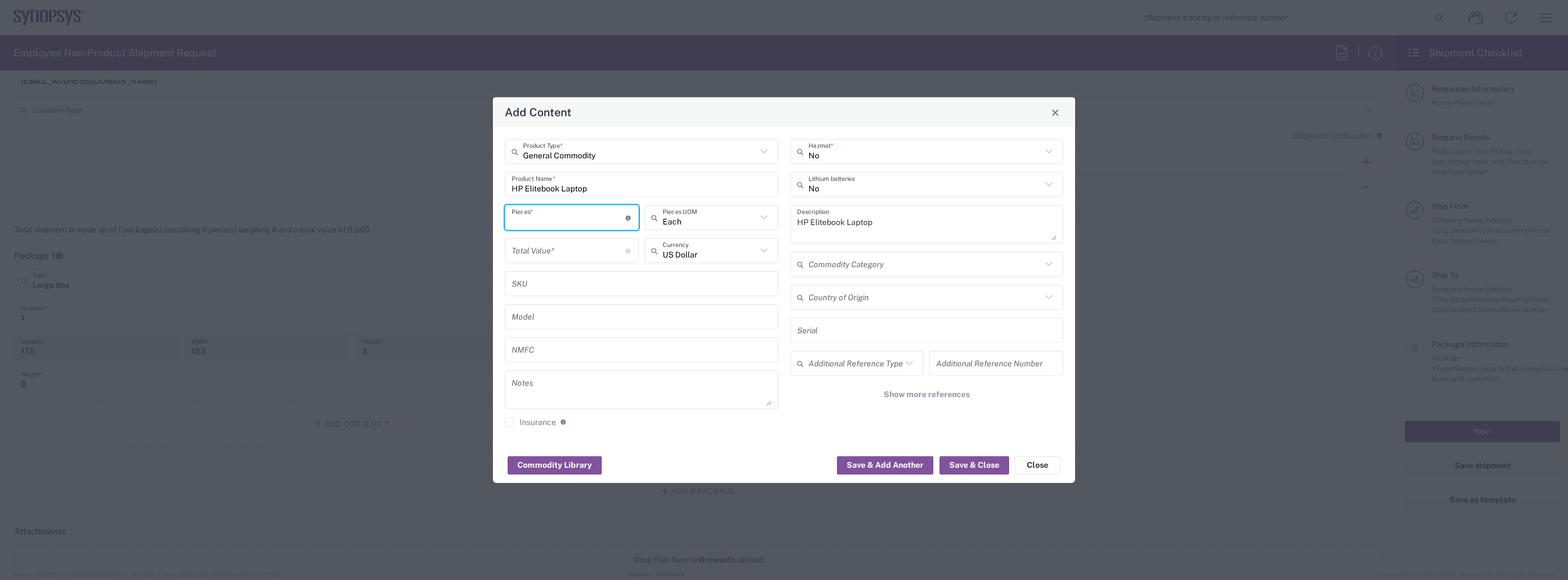
click at [568, 226] on input "number" at bounding box center [568, 217] width 114 height 20
type input "1"
click at [565, 251] on input "number" at bounding box center [568, 250] width 114 height 20
type input "1200"
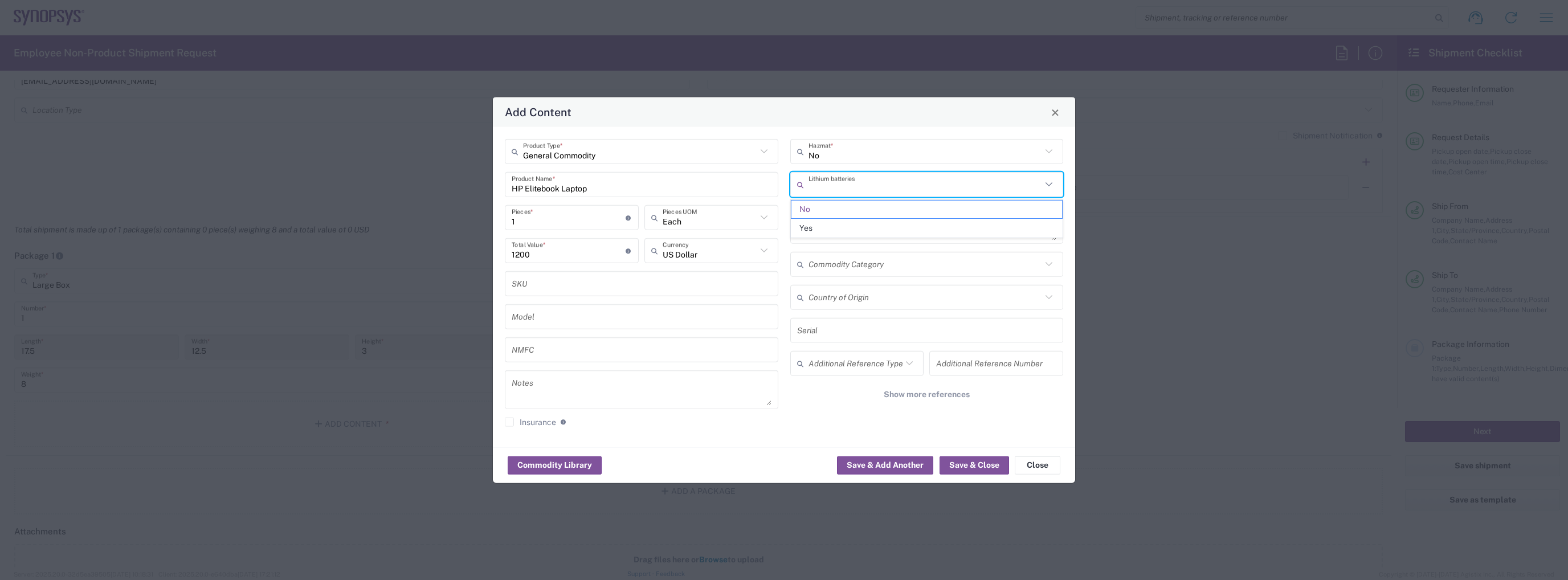
click at [882, 177] on input "text" at bounding box center [925, 184] width 233 height 20
click at [861, 220] on span "Yes" at bounding box center [927, 227] width 271 height 17
type input "Yes"
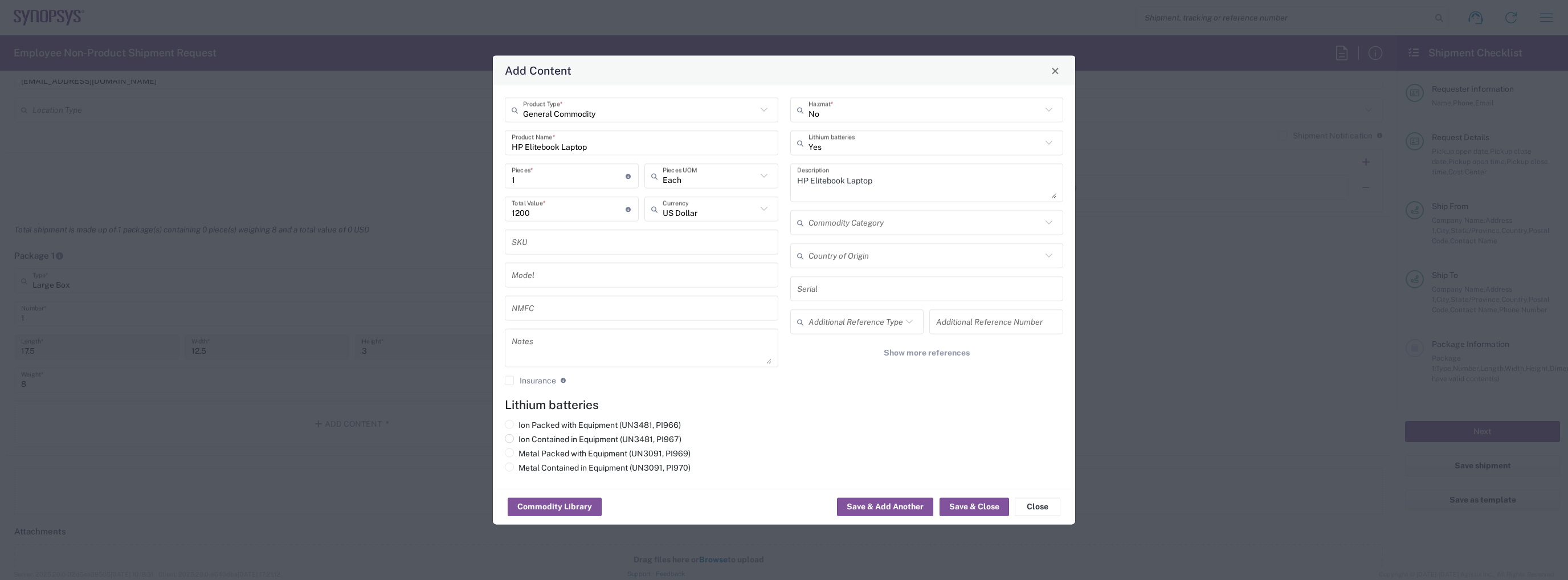
click at [540, 440] on label "Ion Contained in Equipment (UN3481, PI967)" at bounding box center [593, 440] width 177 height 10
click at [526, 440] on input "Ion Contained in Equipment (UN3481, PI967)" at bounding box center [522, 438] width 7 height 7
radio input "true"
click at [884, 508] on button "Save & Add Another" at bounding box center [885, 507] width 96 height 18
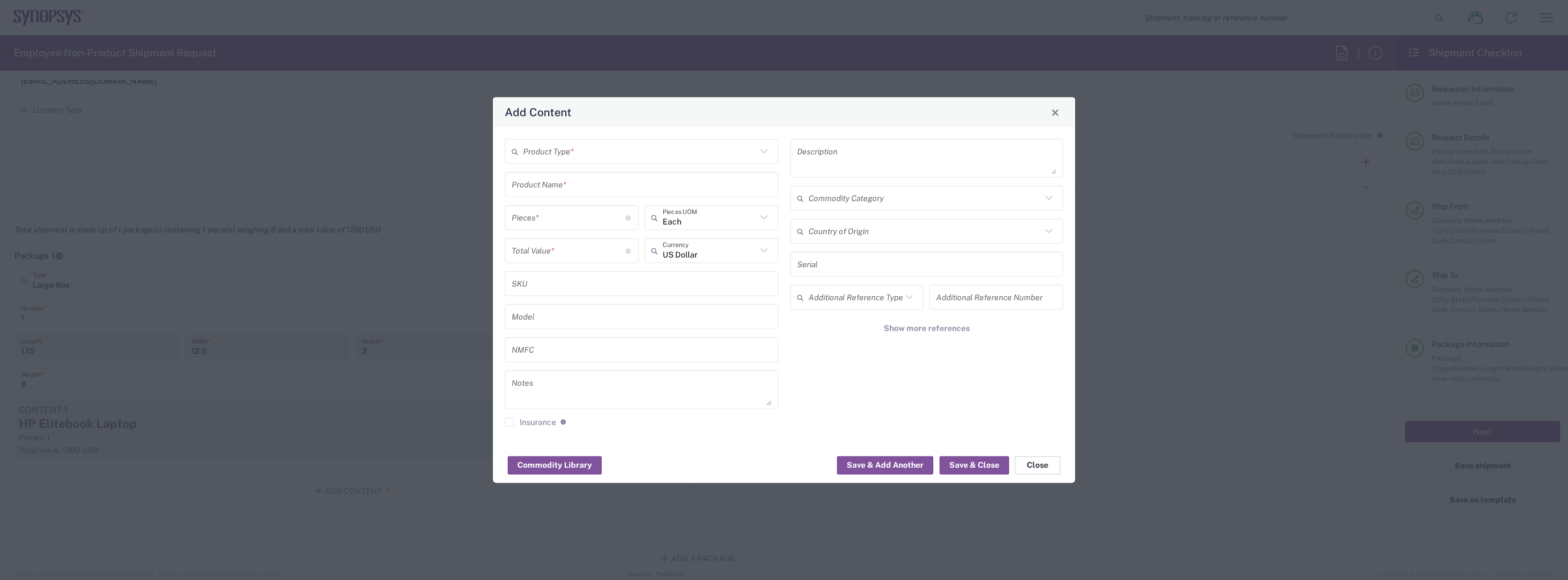
click at [1021, 462] on button "Close" at bounding box center [1038, 465] width 46 height 18
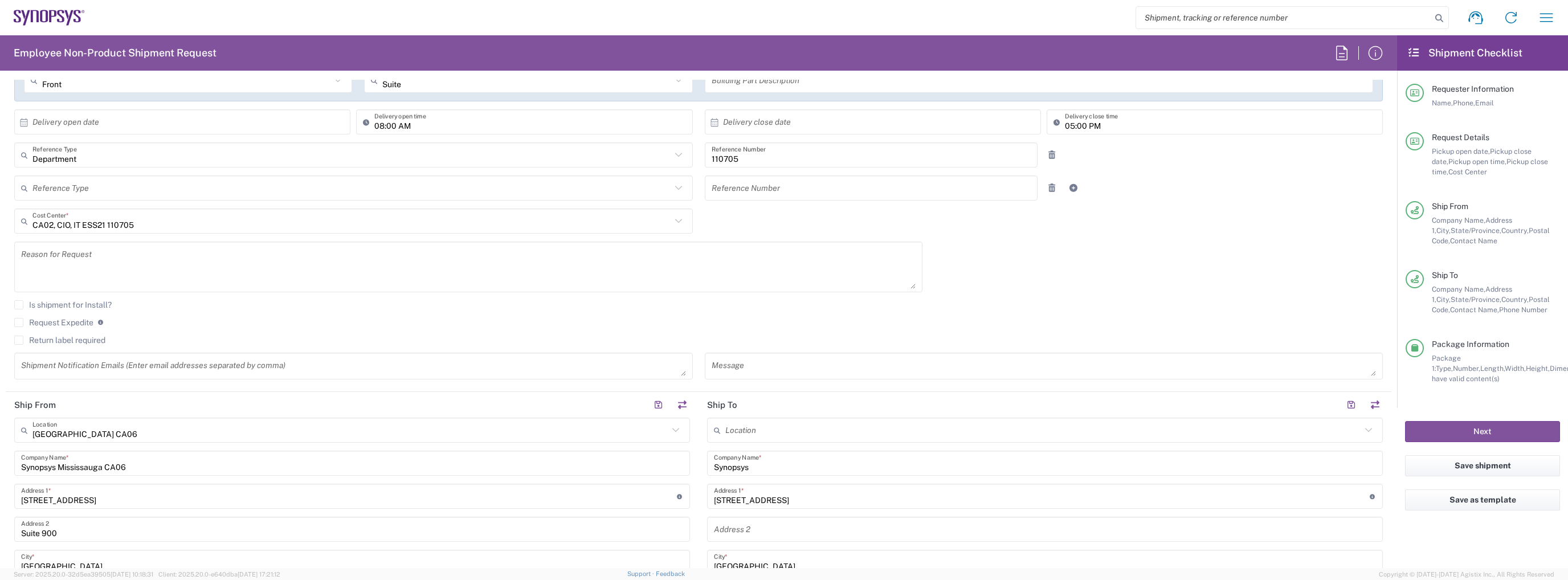
scroll to position [0, 0]
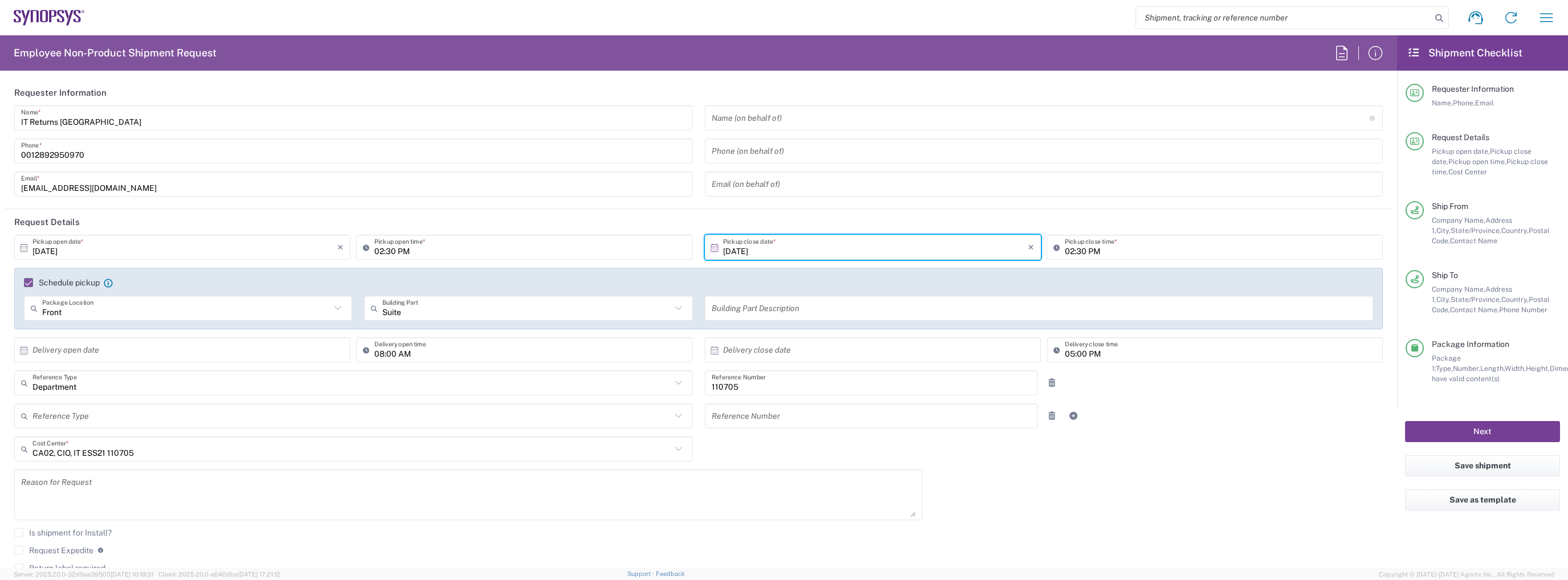
click at [1479, 423] on button "Next" at bounding box center [1482, 431] width 155 height 21
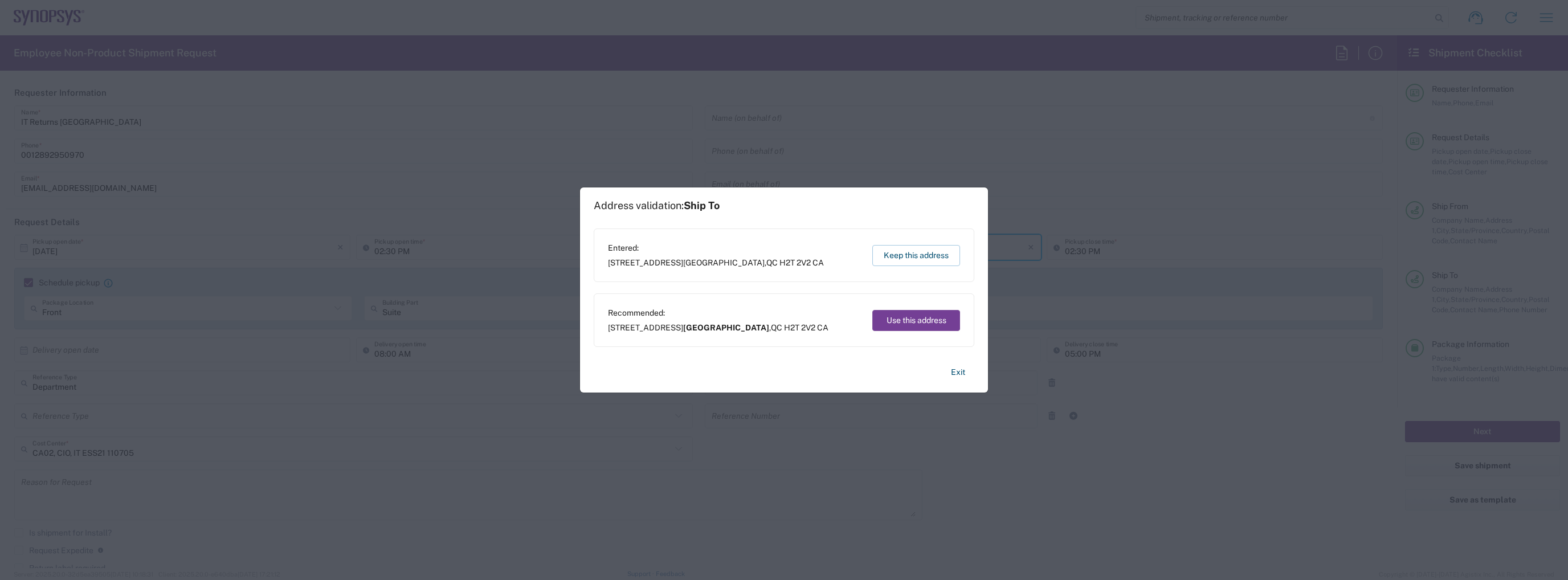
click at [906, 320] on button "Use this address" at bounding box center [916, 320] width 88 height 21
type input "[GEOGRAPHIC_DATA]"
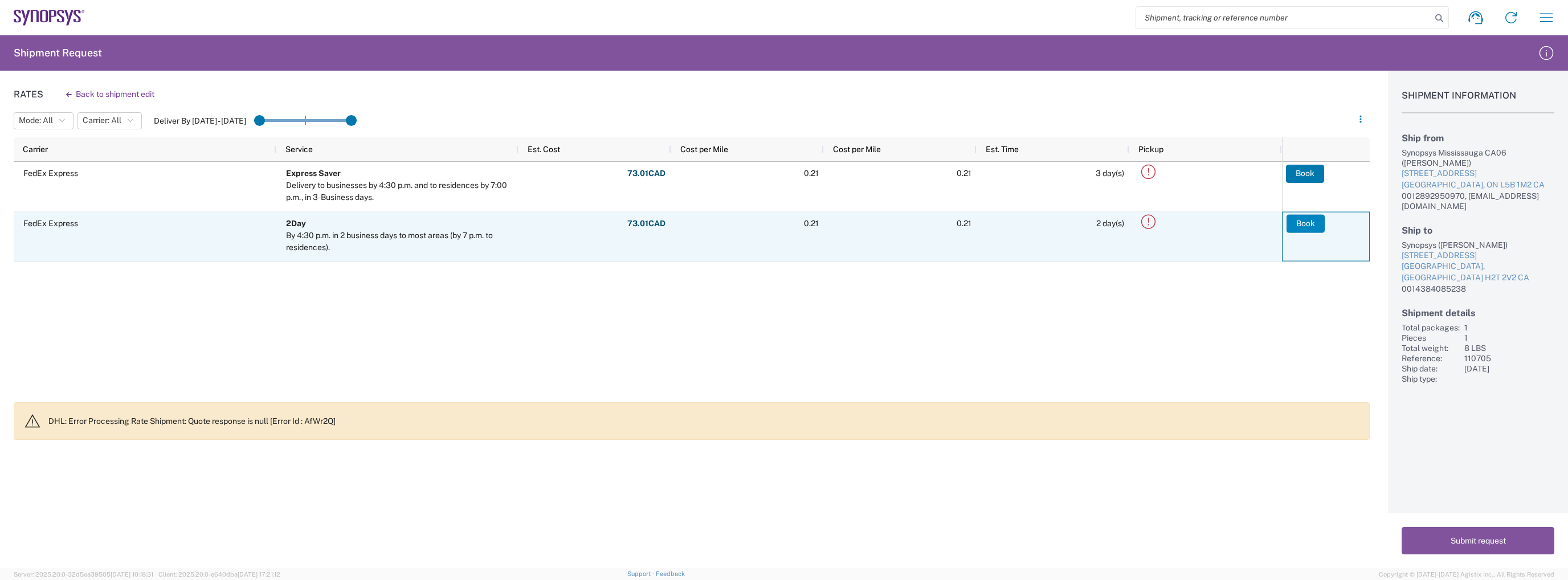
click at [1301, 219] on button "Book" at bounding box center [1305, 223] width 38 height 18
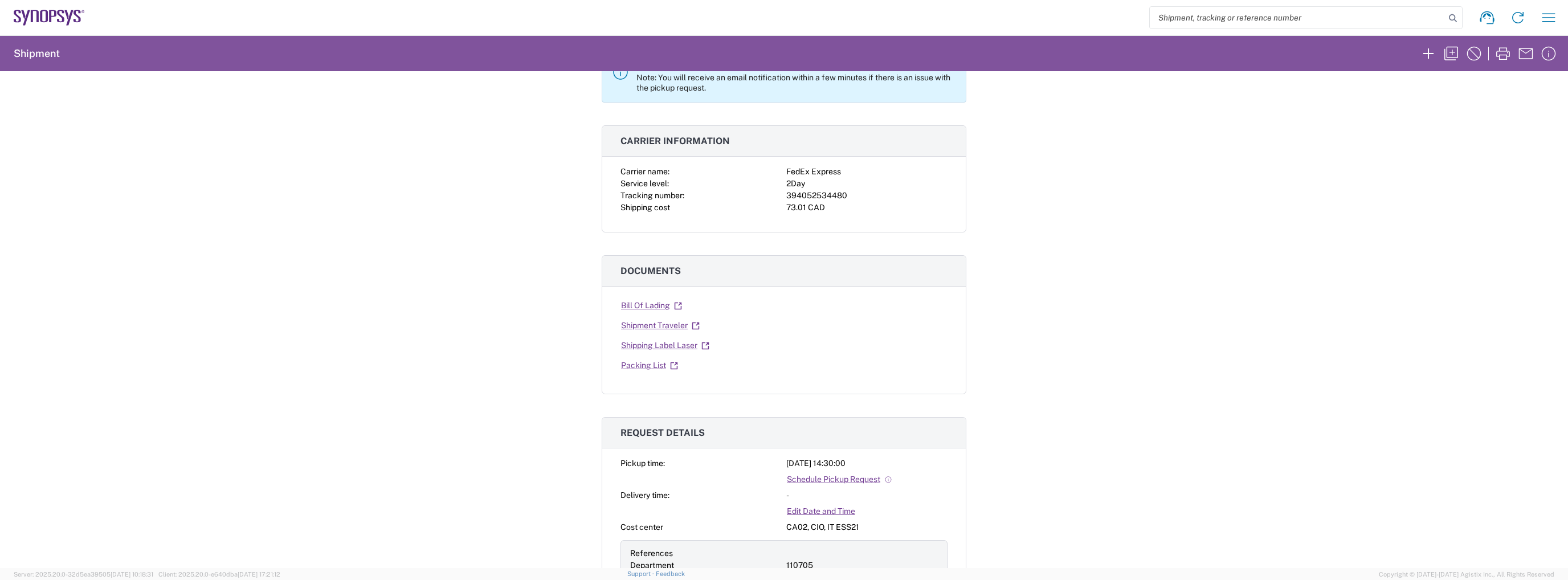
scroll to position [57, 0]
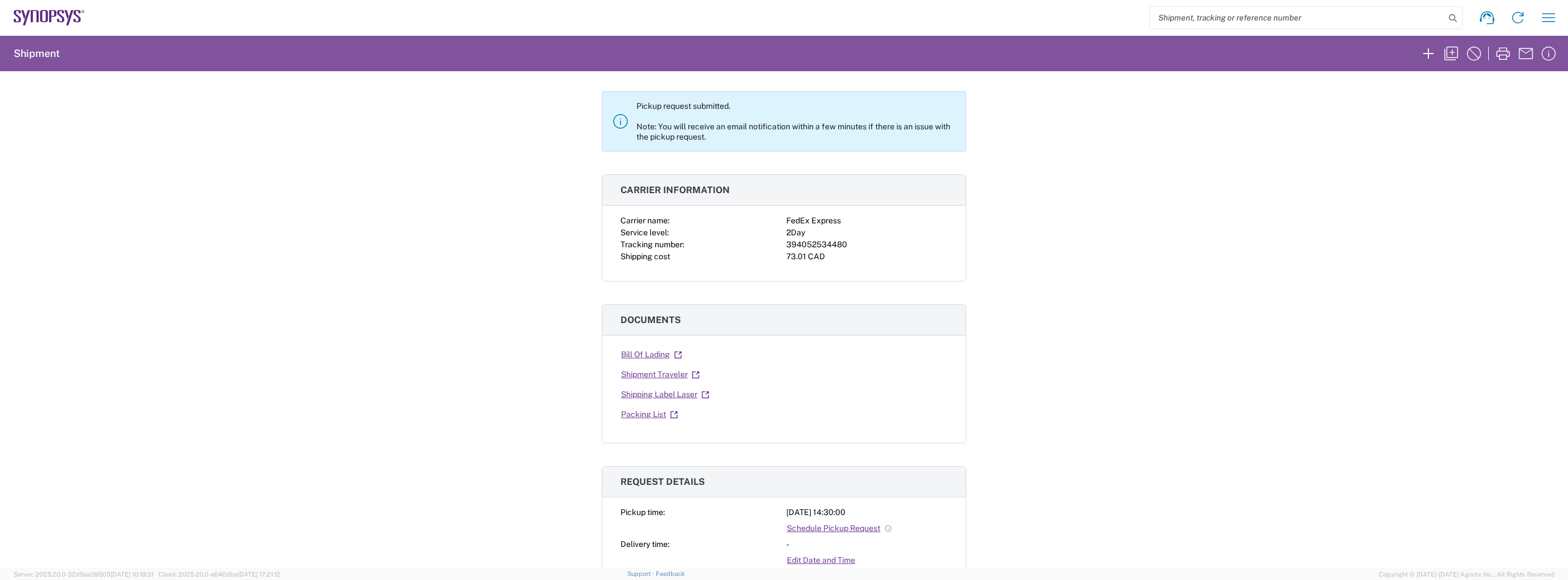
click at [805, 243] on div "394052534480" at bounding box center [867, 244] width 161 height 12
copy div "394052534480"
